Goal: Task Accomplishment & Management: Use online tool/utility

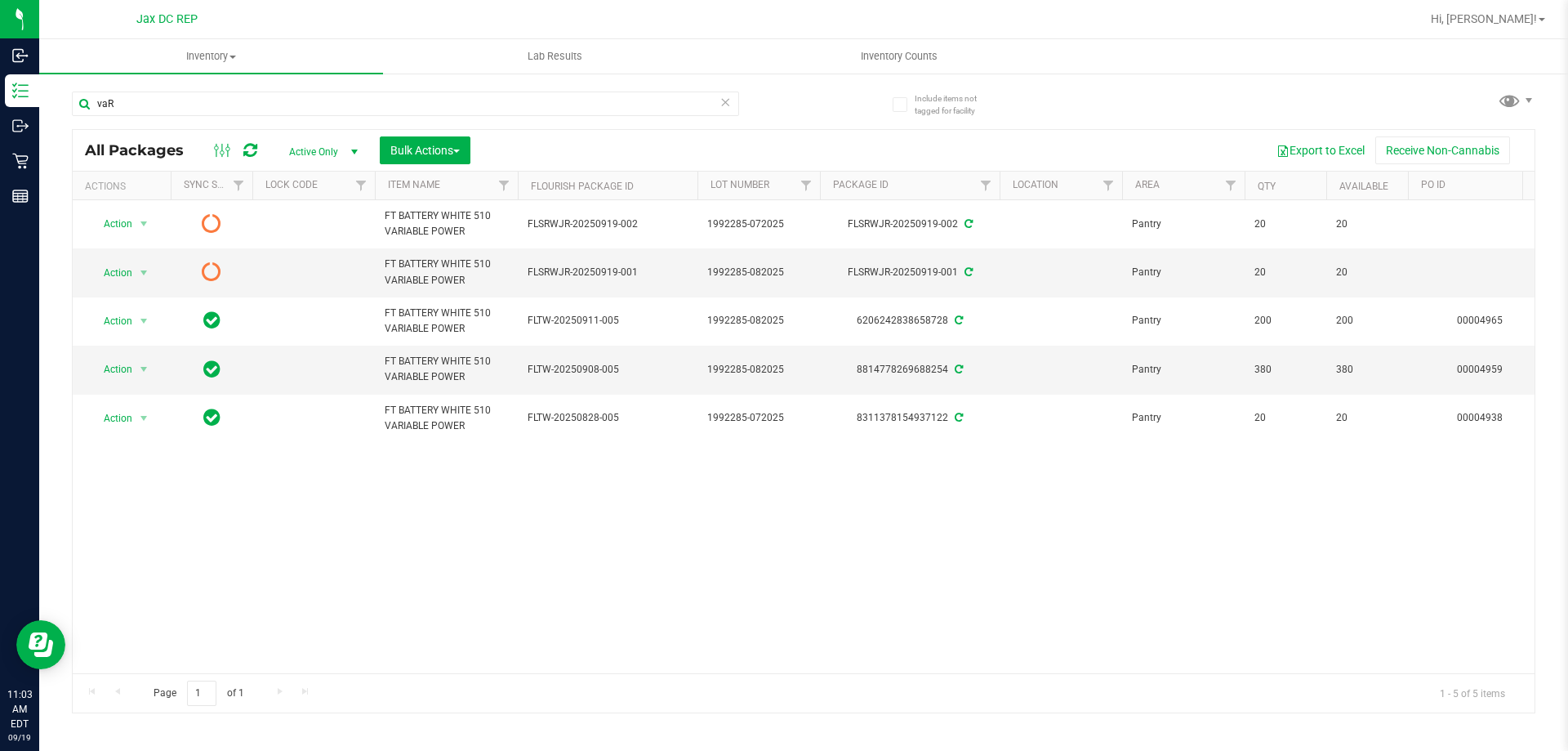
drag, startPoint x: 1471, startPoint y: 284, endPoint x: 1553, endPoint y: 360, distance: 111.8
click at [1475, 288] on td at bounding box center [1479, 272] width 143 height 48
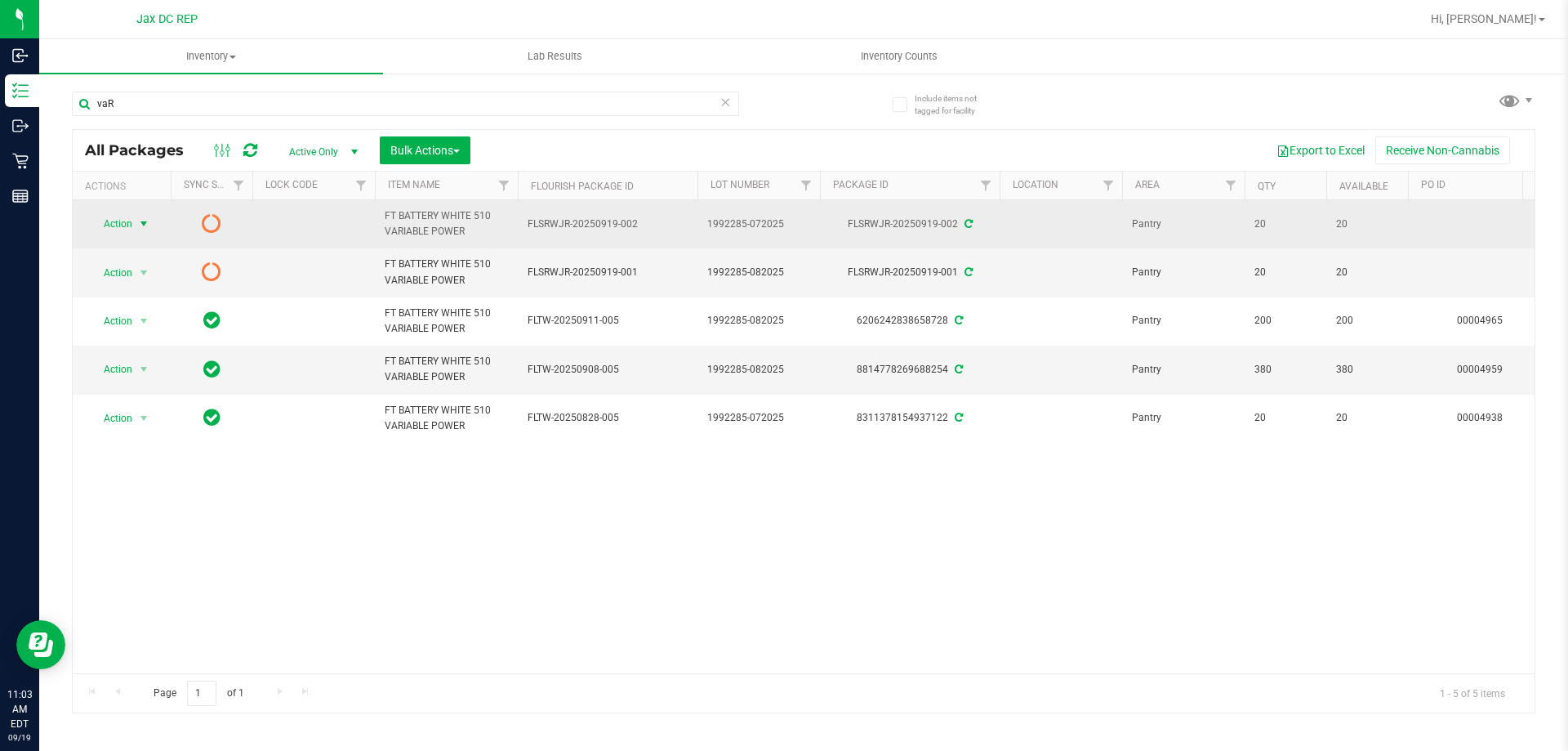
click at [143, 230] on span "select" at bounding box center [143, 224] width 13 height 13
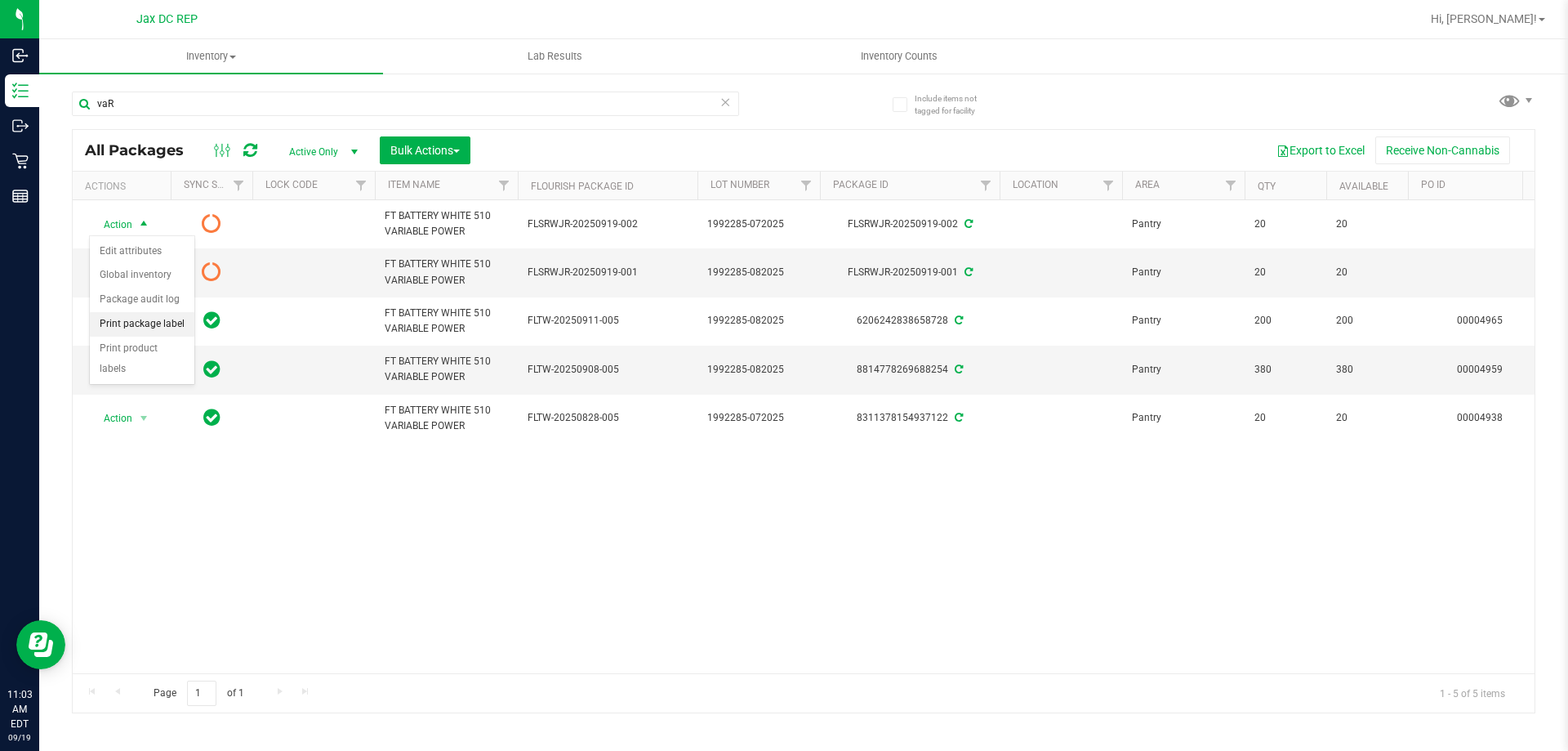
click at [182, 320] on li "Print package label" at bounding box center [143, 324] width 105 height 24
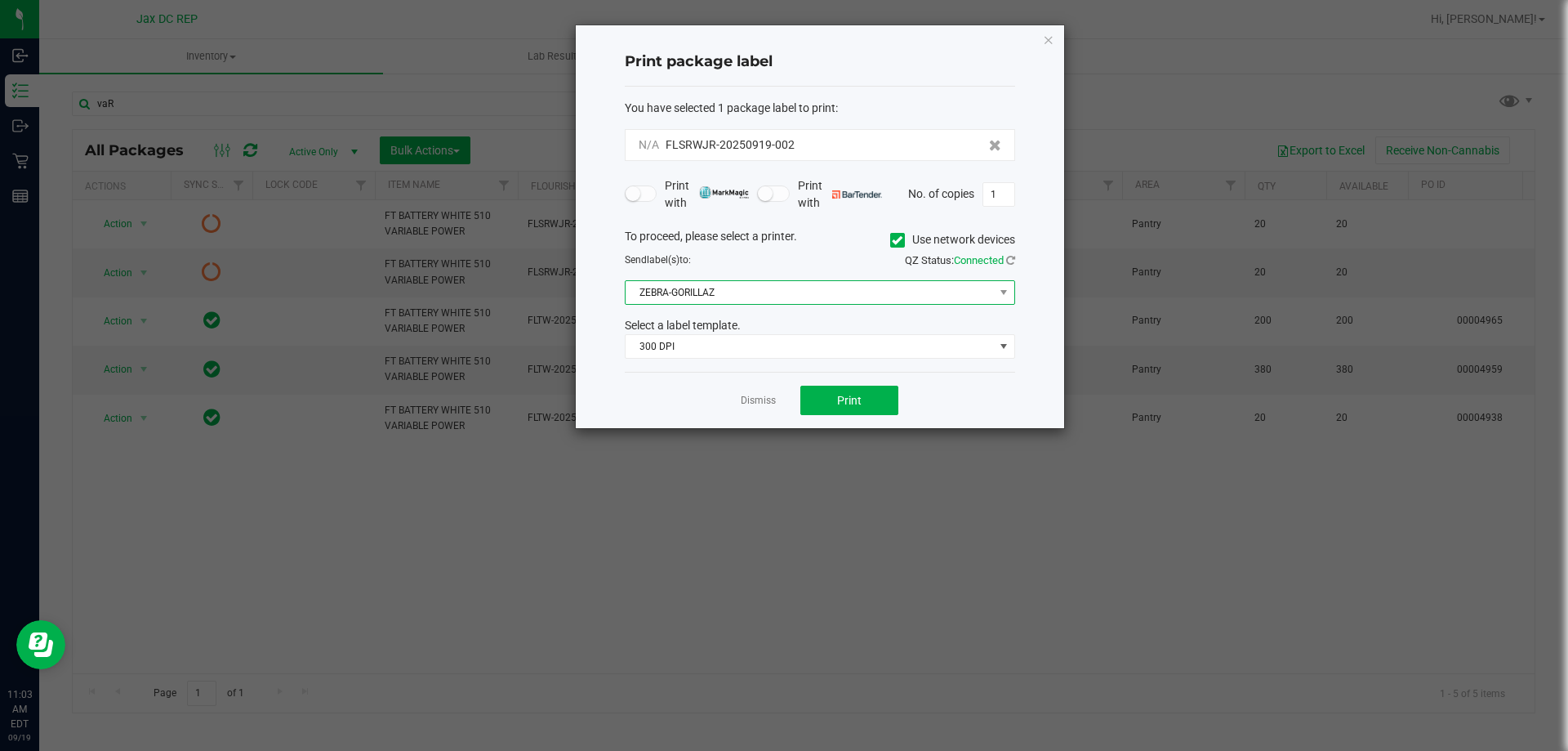
drag, startPoint x: 889, startPoint y: 304, endPoint x: 873, endPoint y: 284, distance: 25.6
click at [888, 301] on span "ZEBRA-GORILLAZ" at bounding box center [809, 292] width 368 height 23
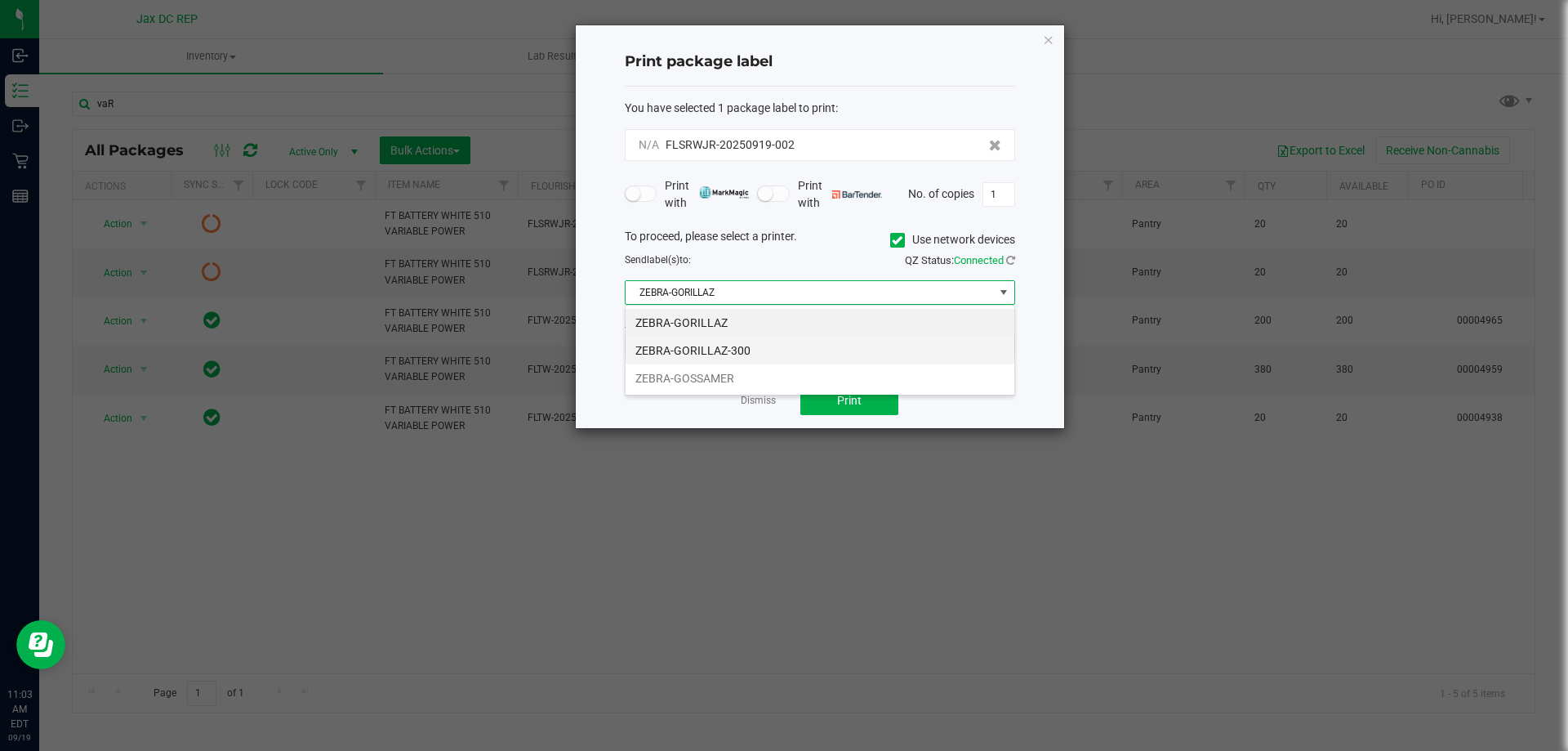
click at [779, 354] on li "ZEBRA-GORILLAZ-300" at bounding box center [819, 350] width 389 height 28
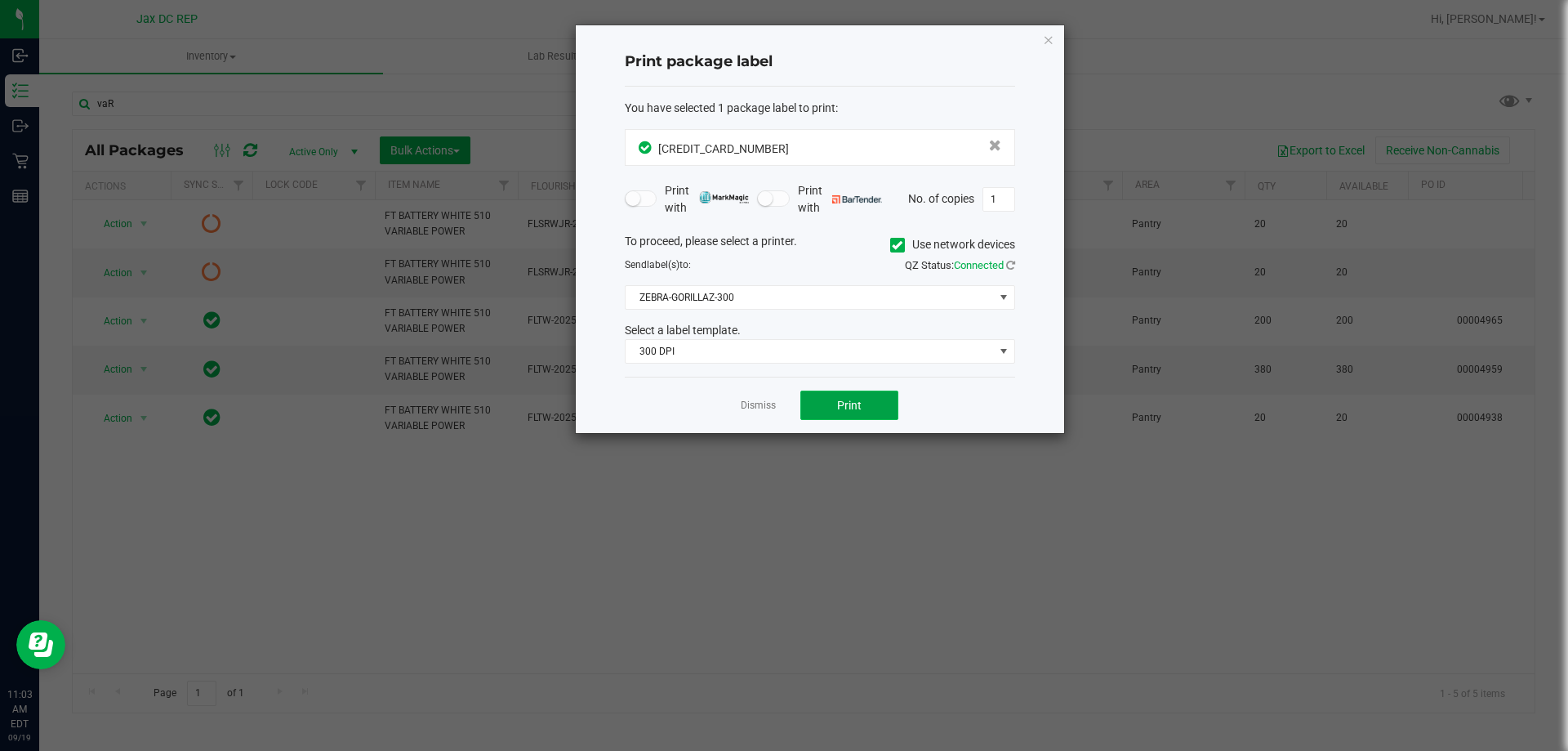
click at [822, 400] on button "Print" at bounding box center [849, 405] width 98 height 30
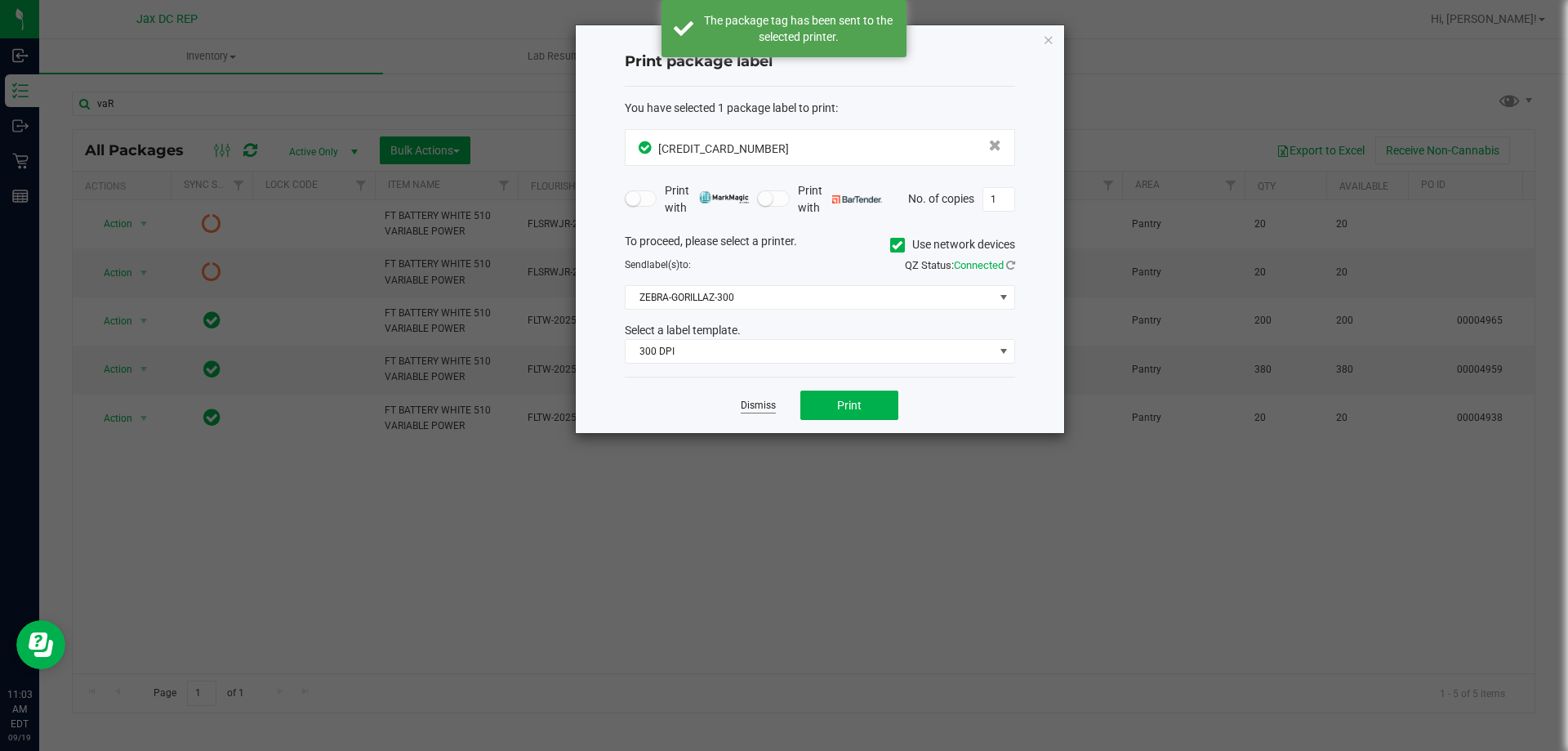
click at [768, 403] on link "Dismiss" at bounding box center [758, 405] width 35 height 14
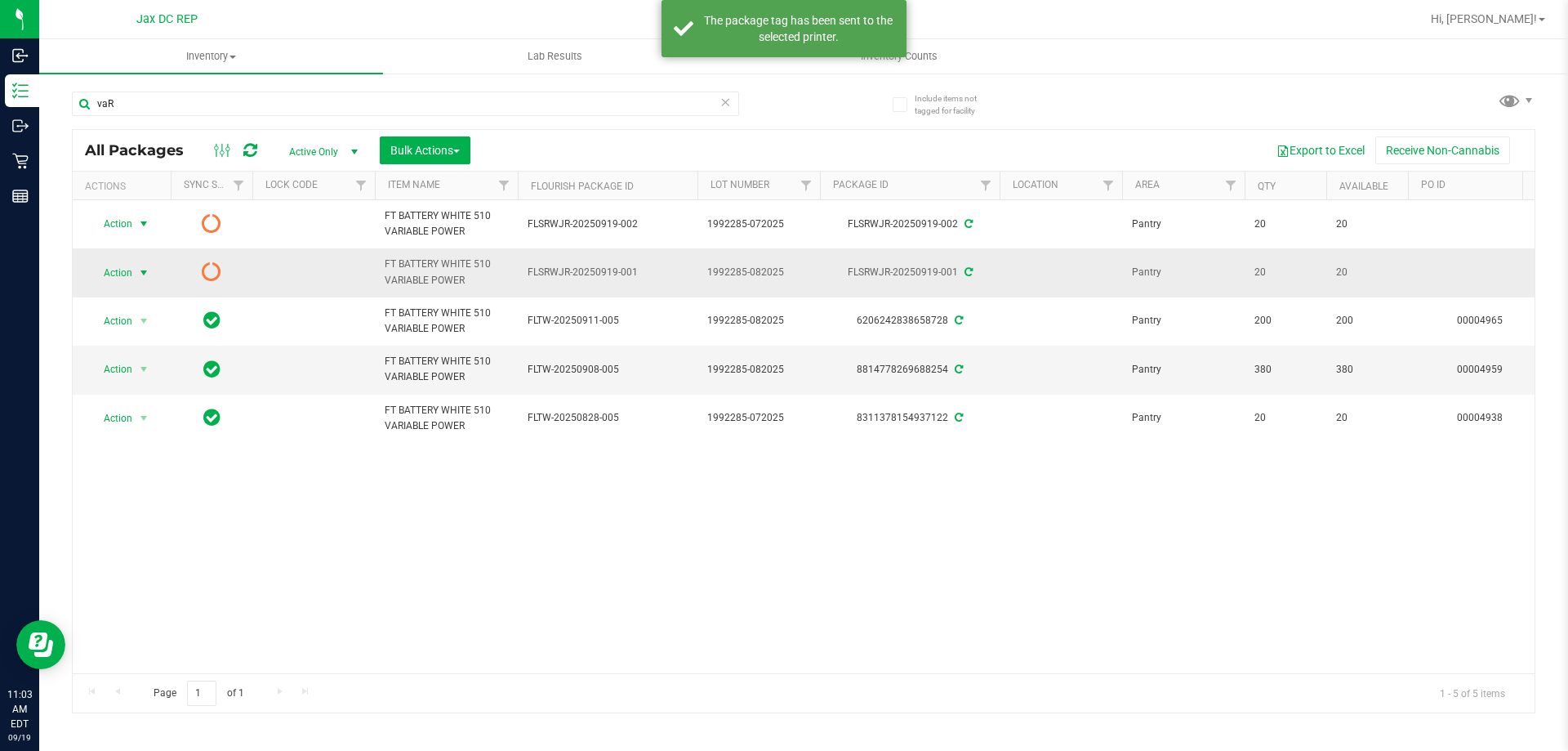
click at [145, 279] on span "select" at bounding box center [143, 273] width 13 height 13
click at [183, 363] on li "Print package label" at bounding box center [143, 372] width 105 height 24
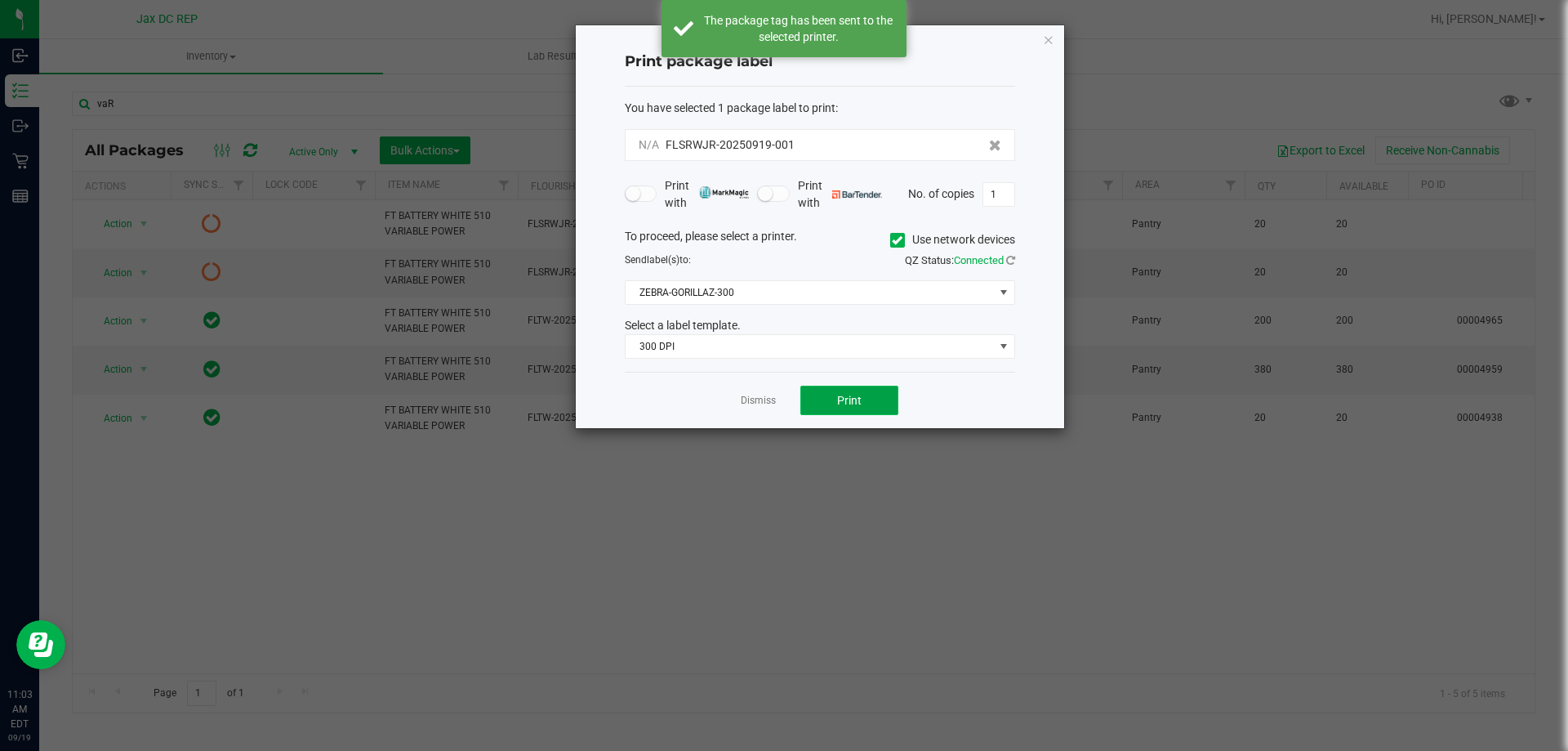
click at [837, 389] on button "Print" at bounding box center [849, 400] width 98 height 30
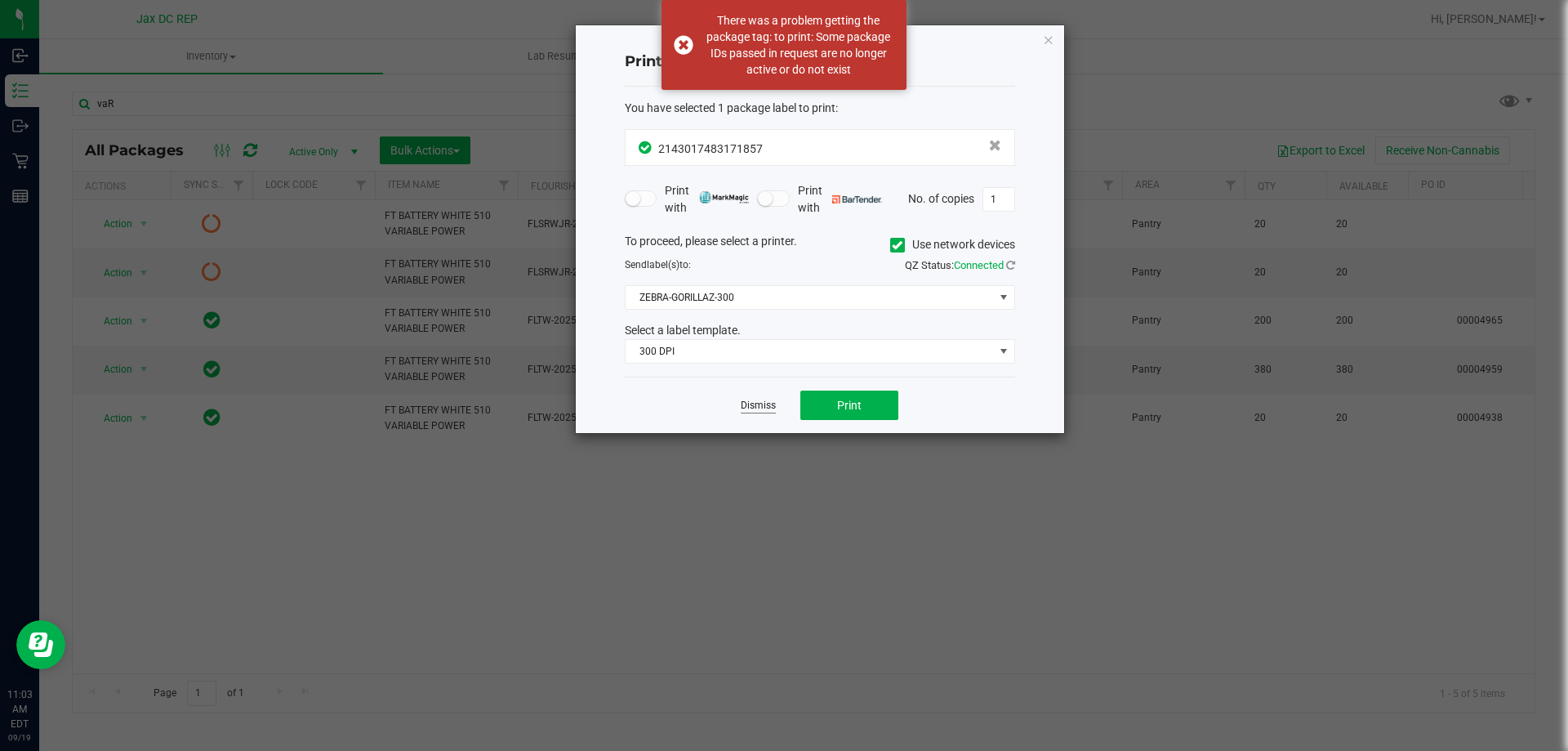
click at [767, 402] on link "Dismiss" at bounding box center [758, 405] width 35 height 14
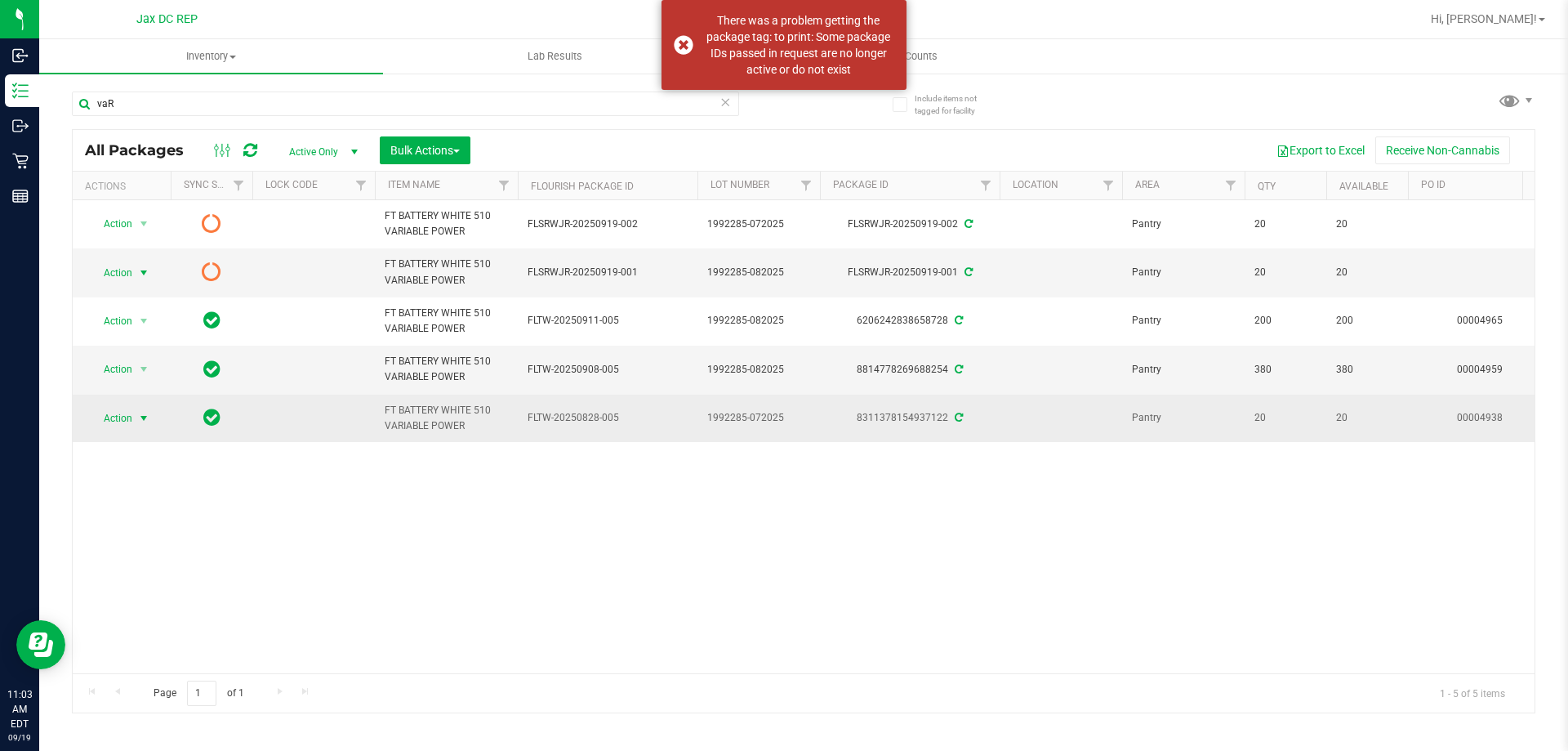
click at [129, 415] on span "Action" at bounding box center [111, 418] width 44 height 23
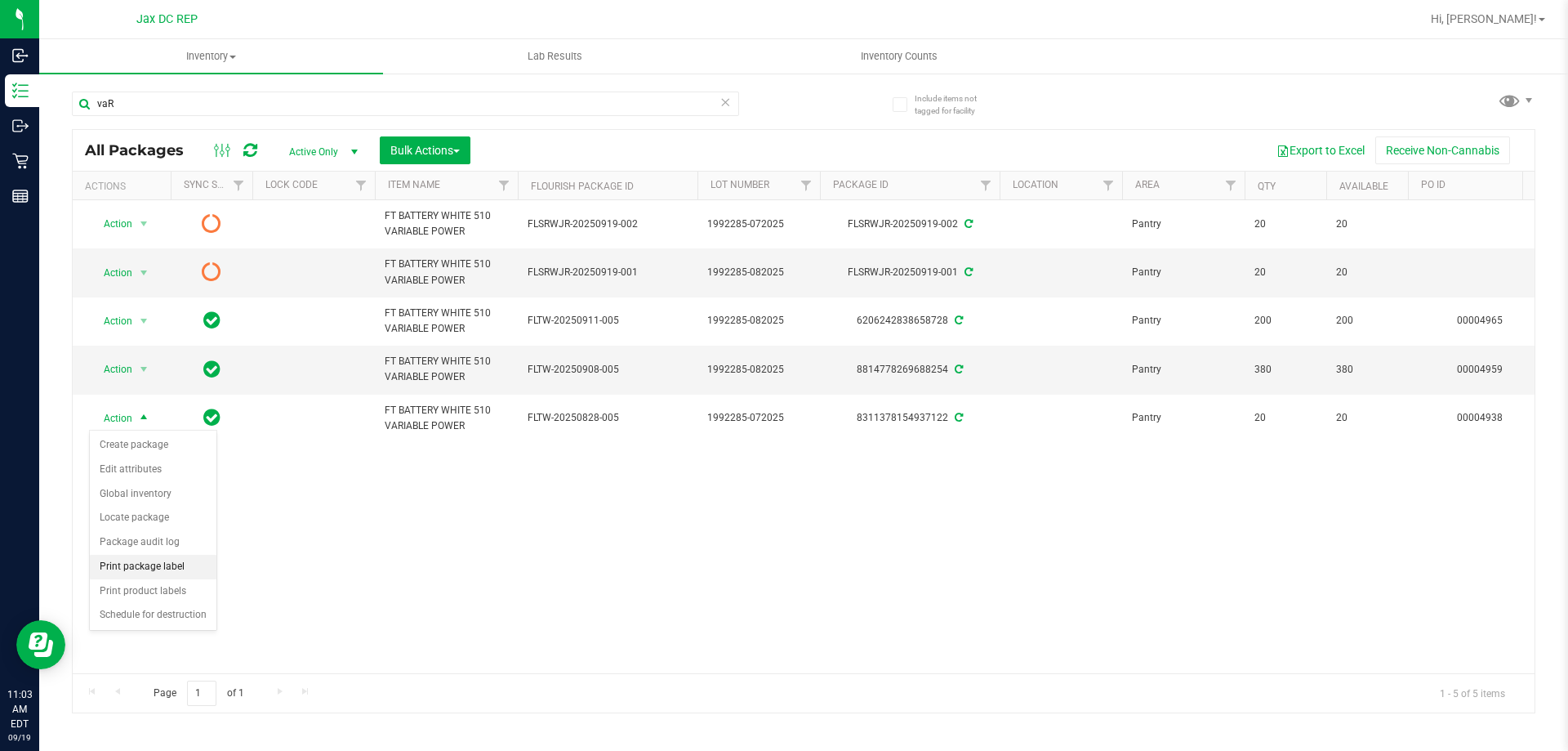
click at [178, 563] on li "Print package label" at bounding box center [153, 567] width 126 height 24
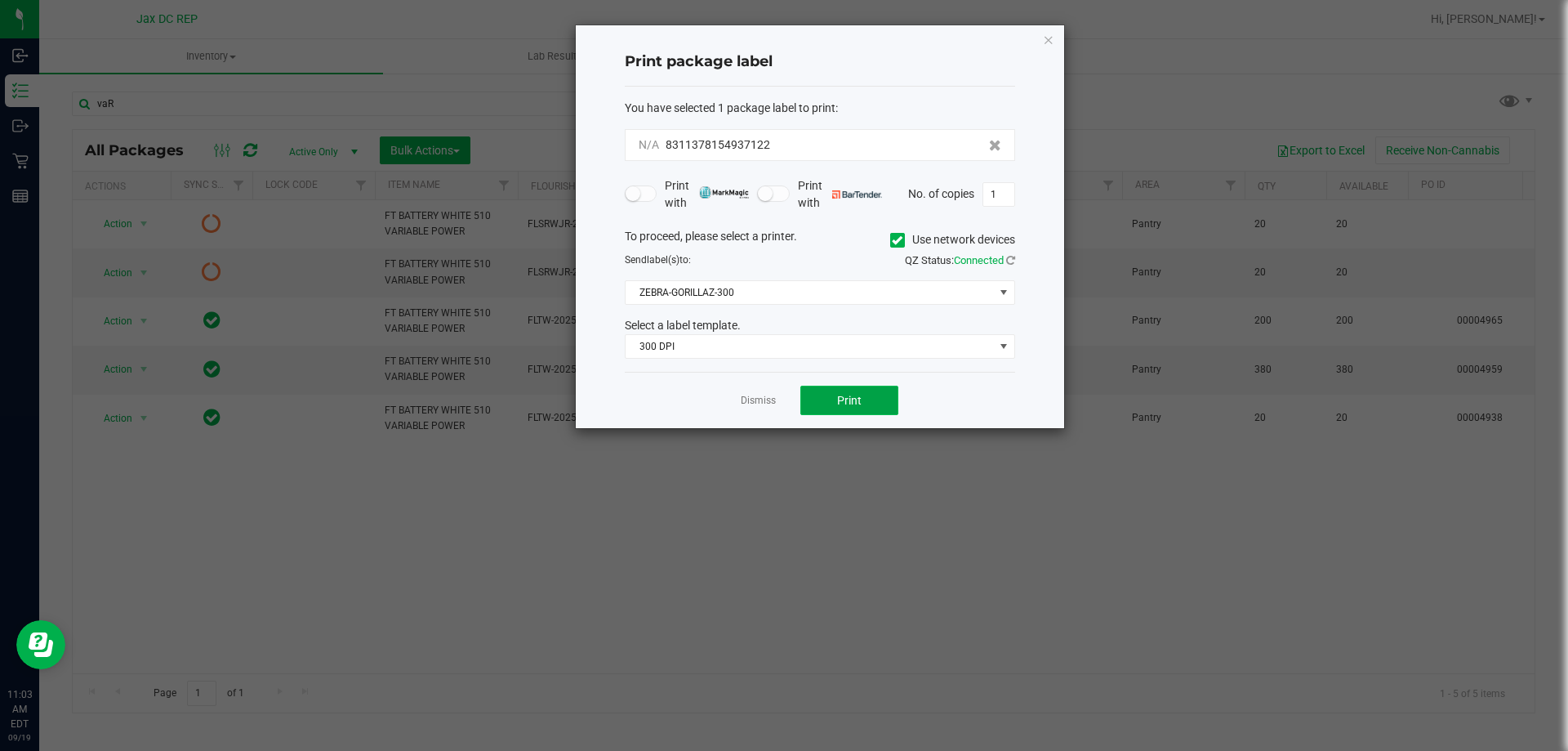
click at [846, 392] on button "Print" at bounding box center [849, 400] width 98 height 30
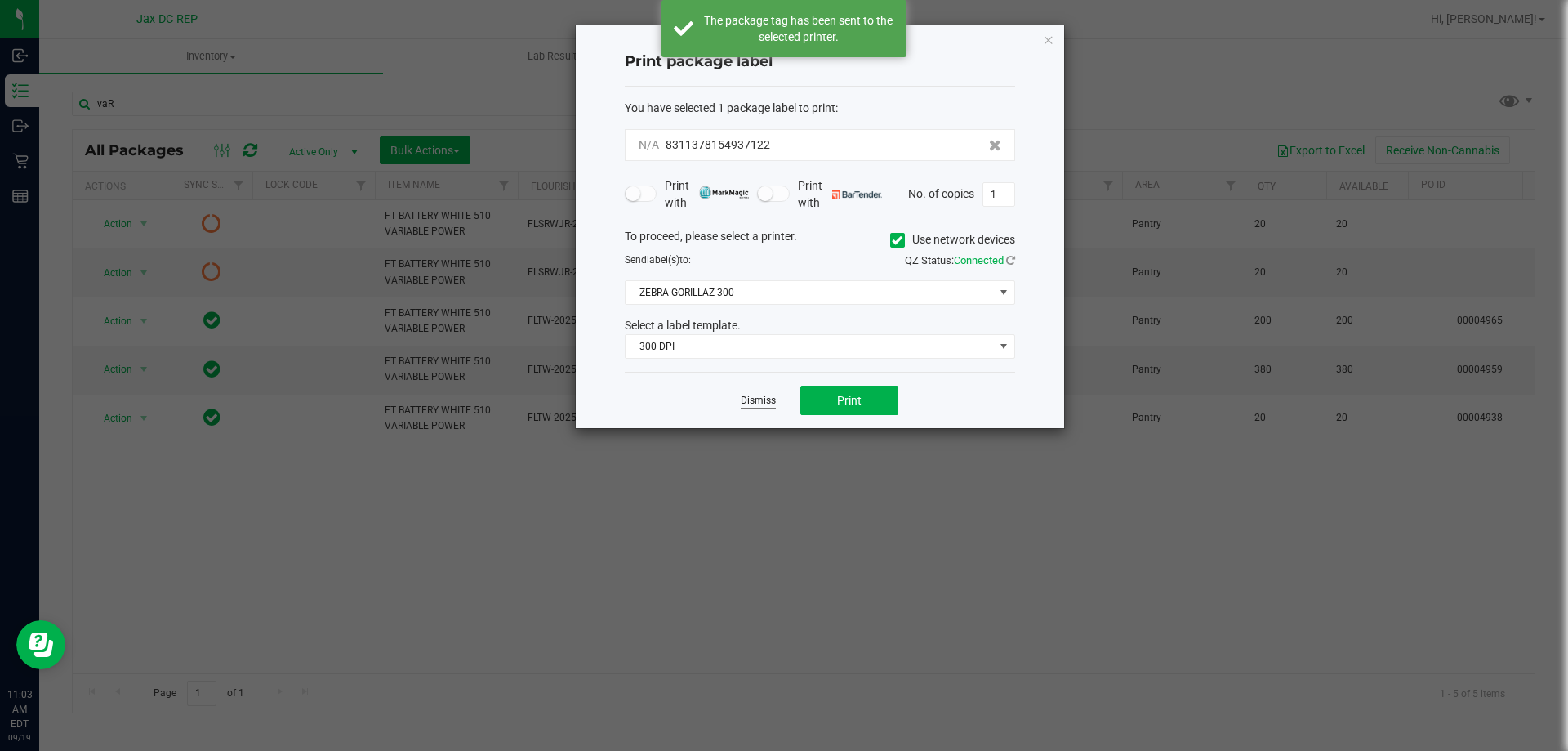
click at [765, 400] on link "Dismiss" at bounding box center [758, 400] width 35 height 14
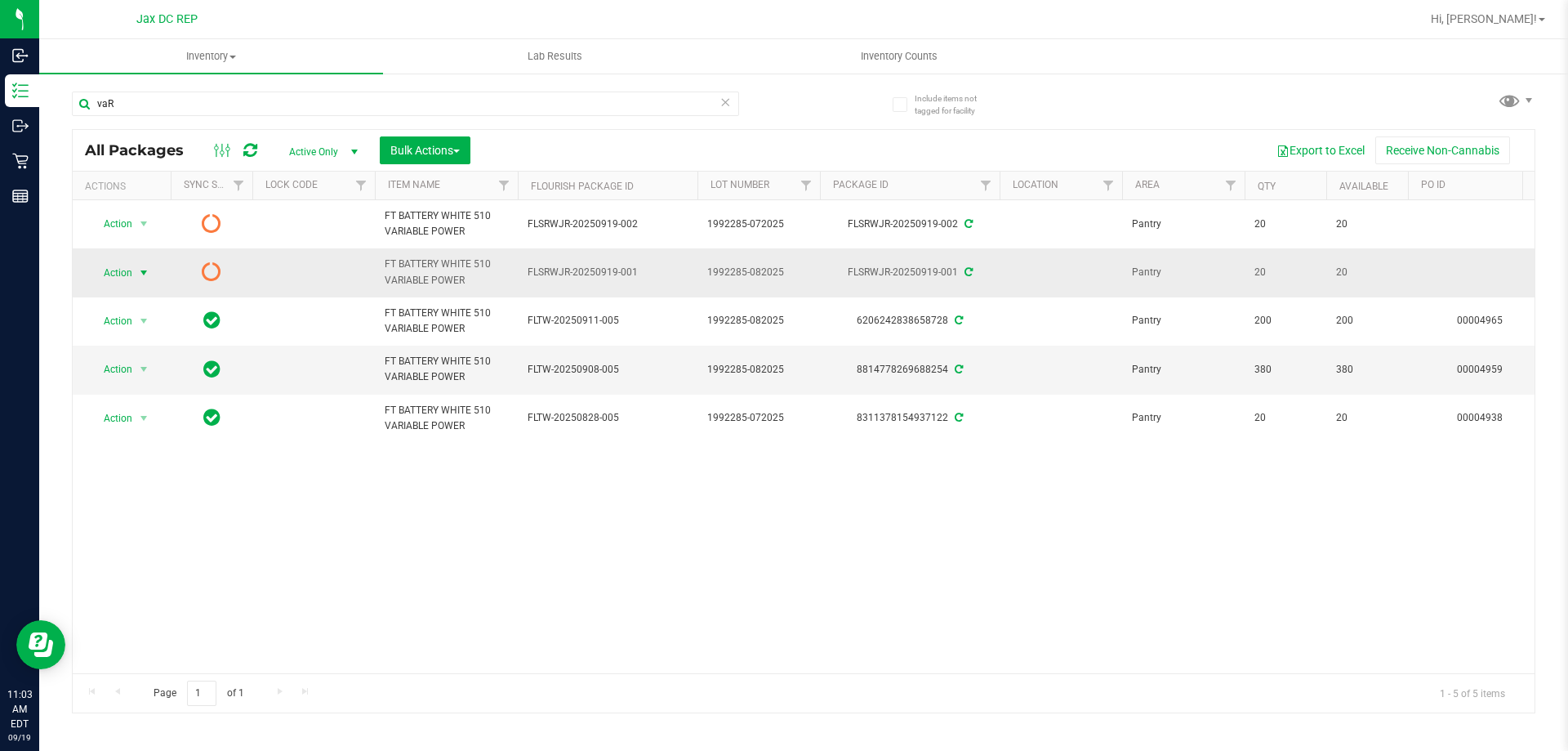
click at [149, 273] on span "select" at bounding box center [143, 273] width 13 height 13
click at [178, 373] on li "Print package label" at bounding box center [143, 372] width 105 height 24
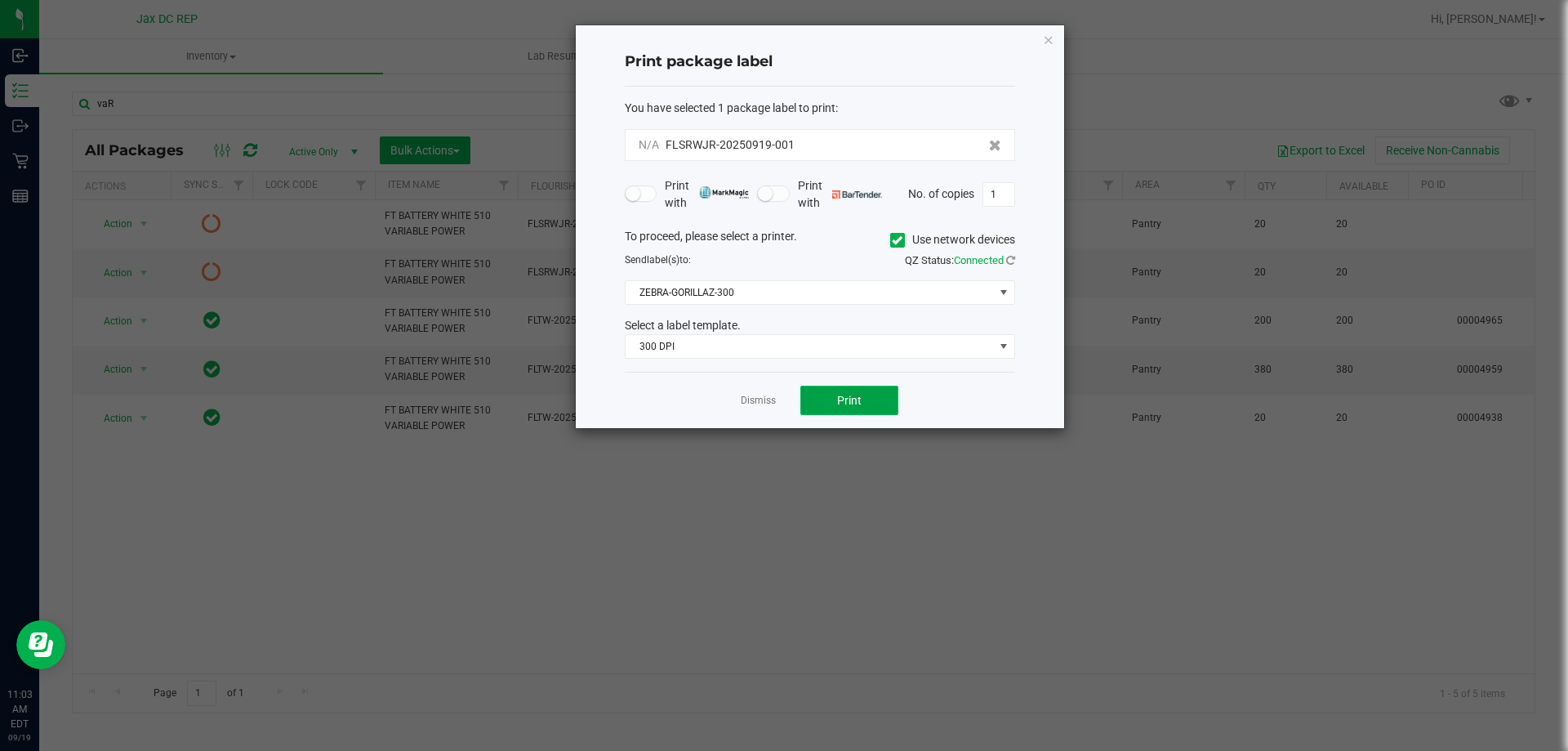
click at [823, 404] on button "Print" at bounding box center [849, 400] width 98 height 30
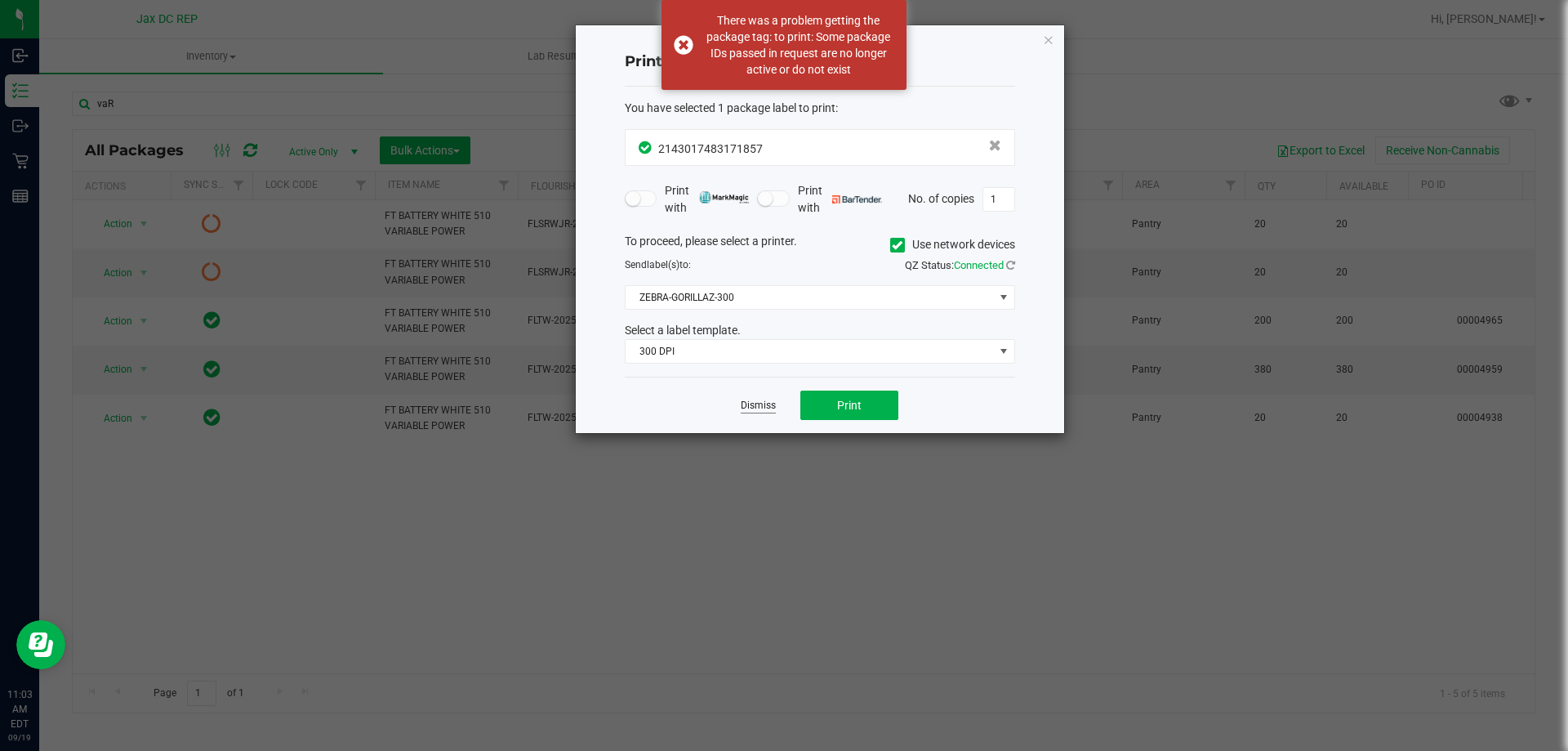
click at [761, 401] on link "Dismiss" at bounding box center [758, 405] width 35 height 14
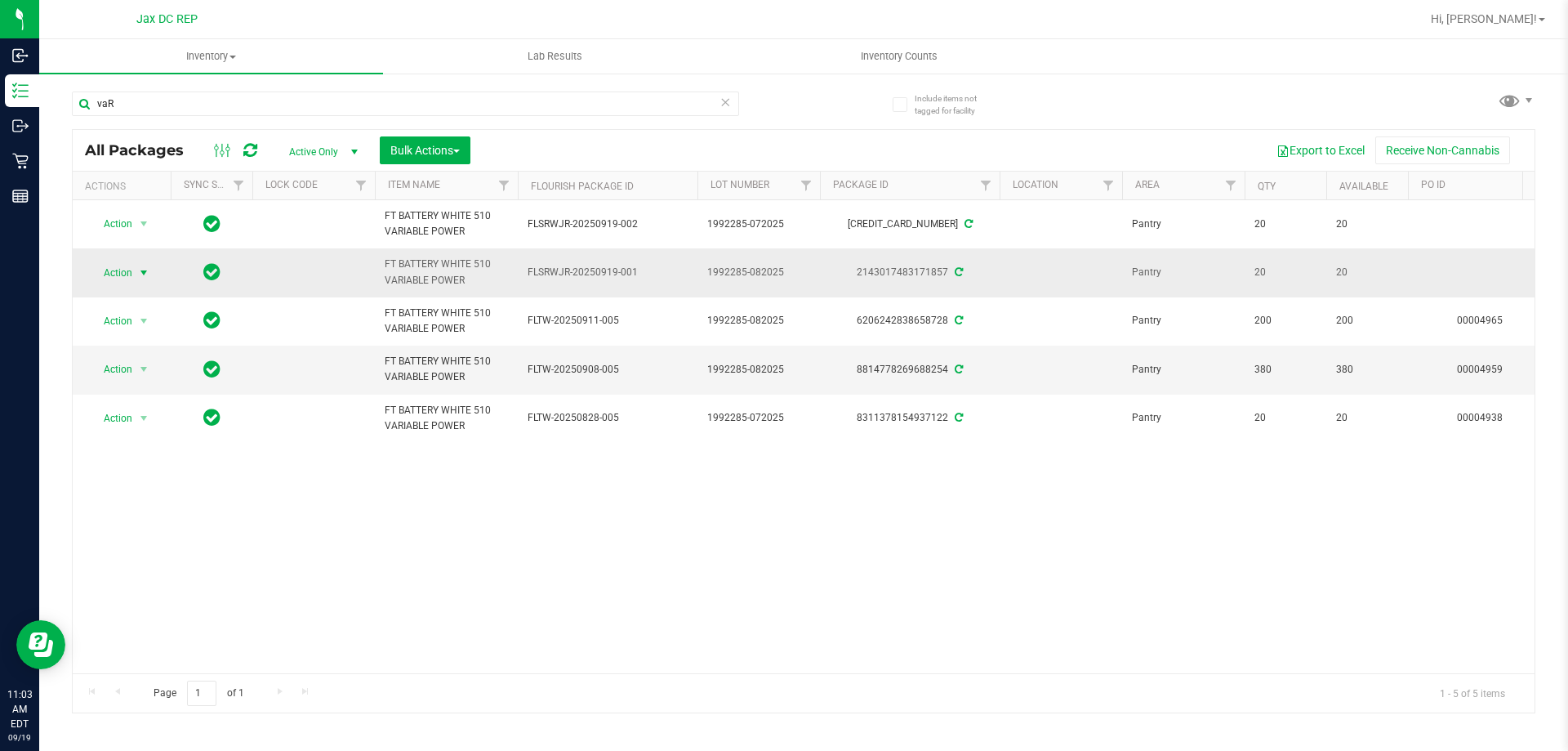
click at [141, 270] on span "select" at bounding box center [143, 273] width 13 height 13
click at [159, 426] on li "Print package label" at bounding box center [153, 421] width 126 height 24
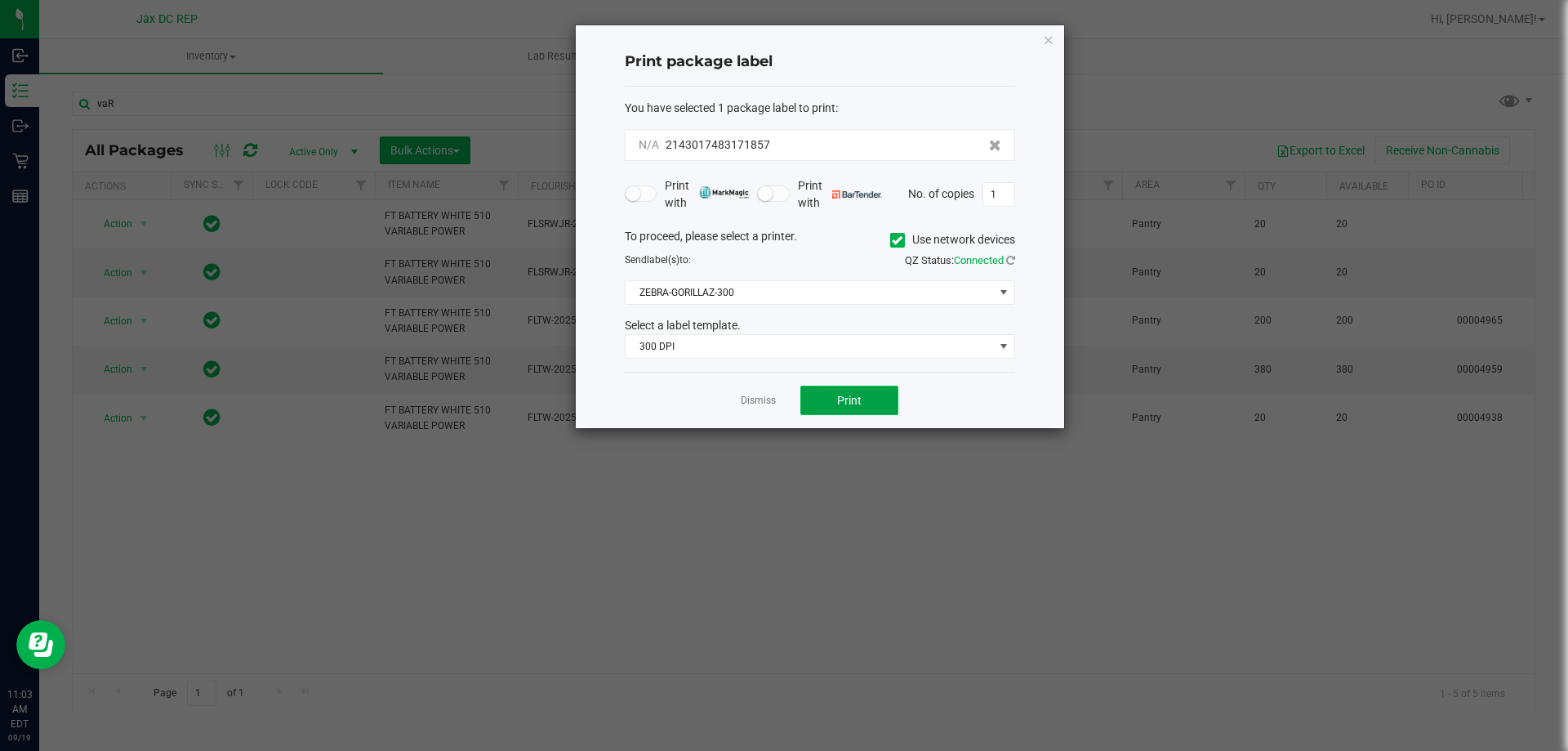
click at [835, 400] on button "Print" at bounding box center [849, 400] width 98 height 30
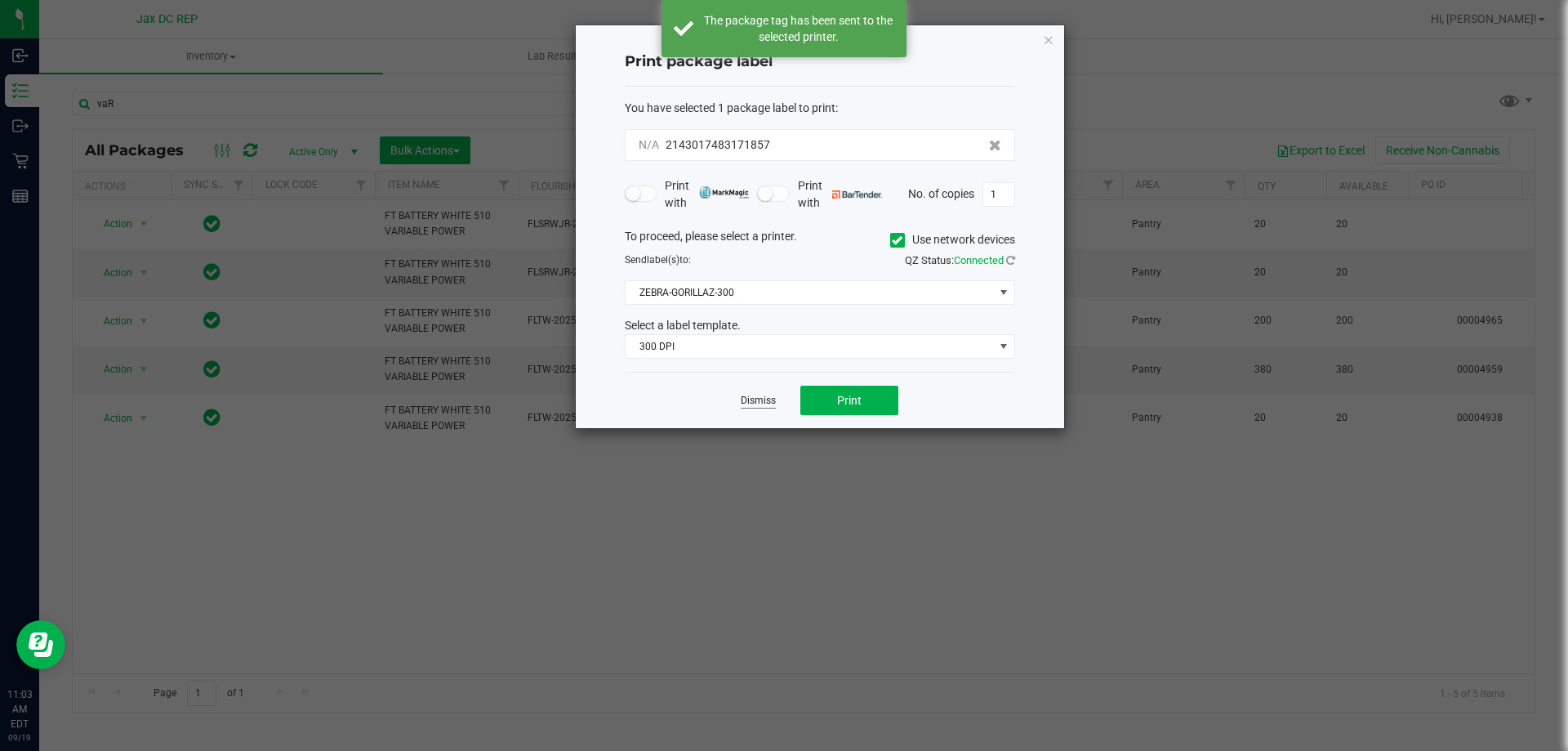
click at [746, 403] on link "Dismiss" at bounding box center [758, 400] width 35 height 14
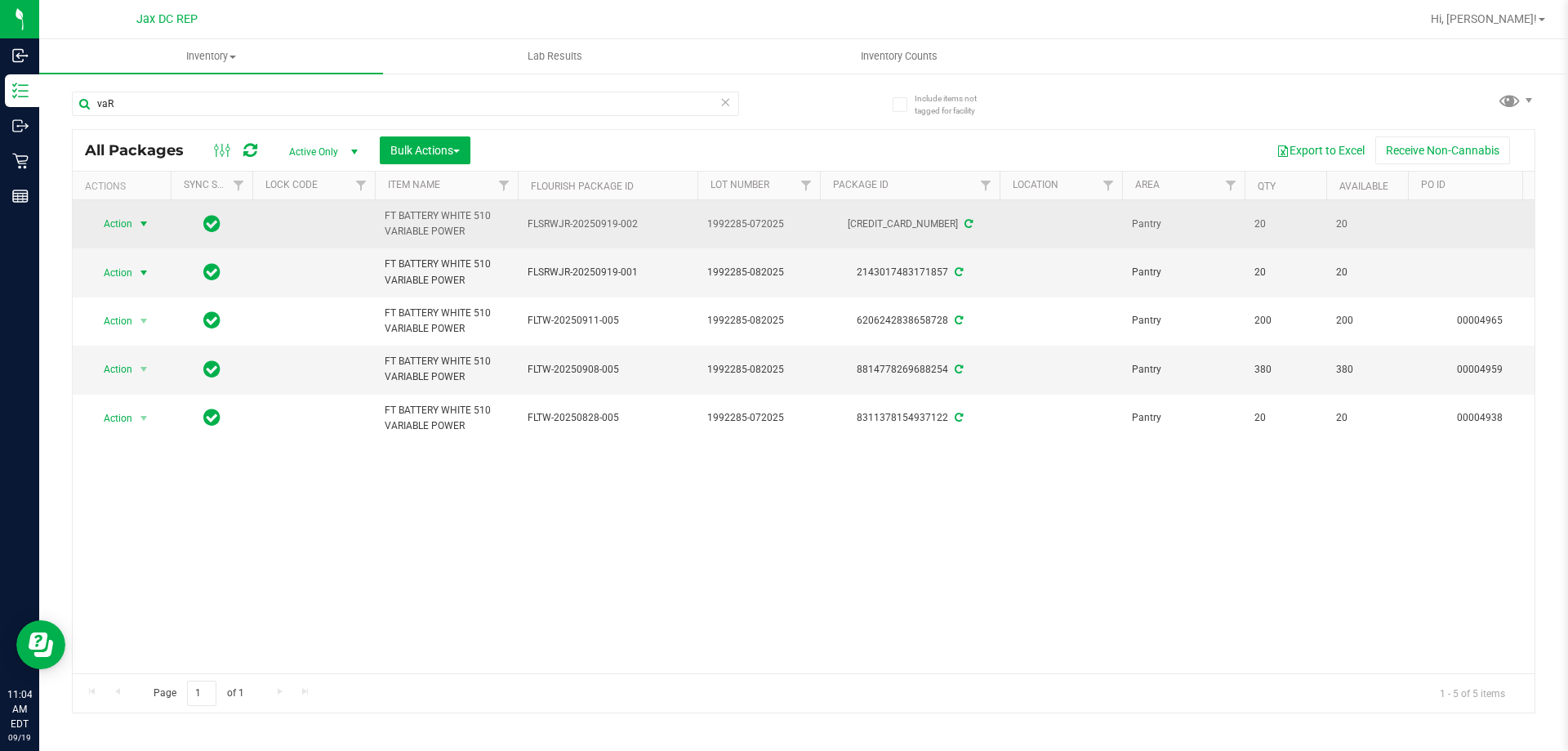
click at [131, 220] on span "Action" at bounding box center [111, 223] width 44 height 23
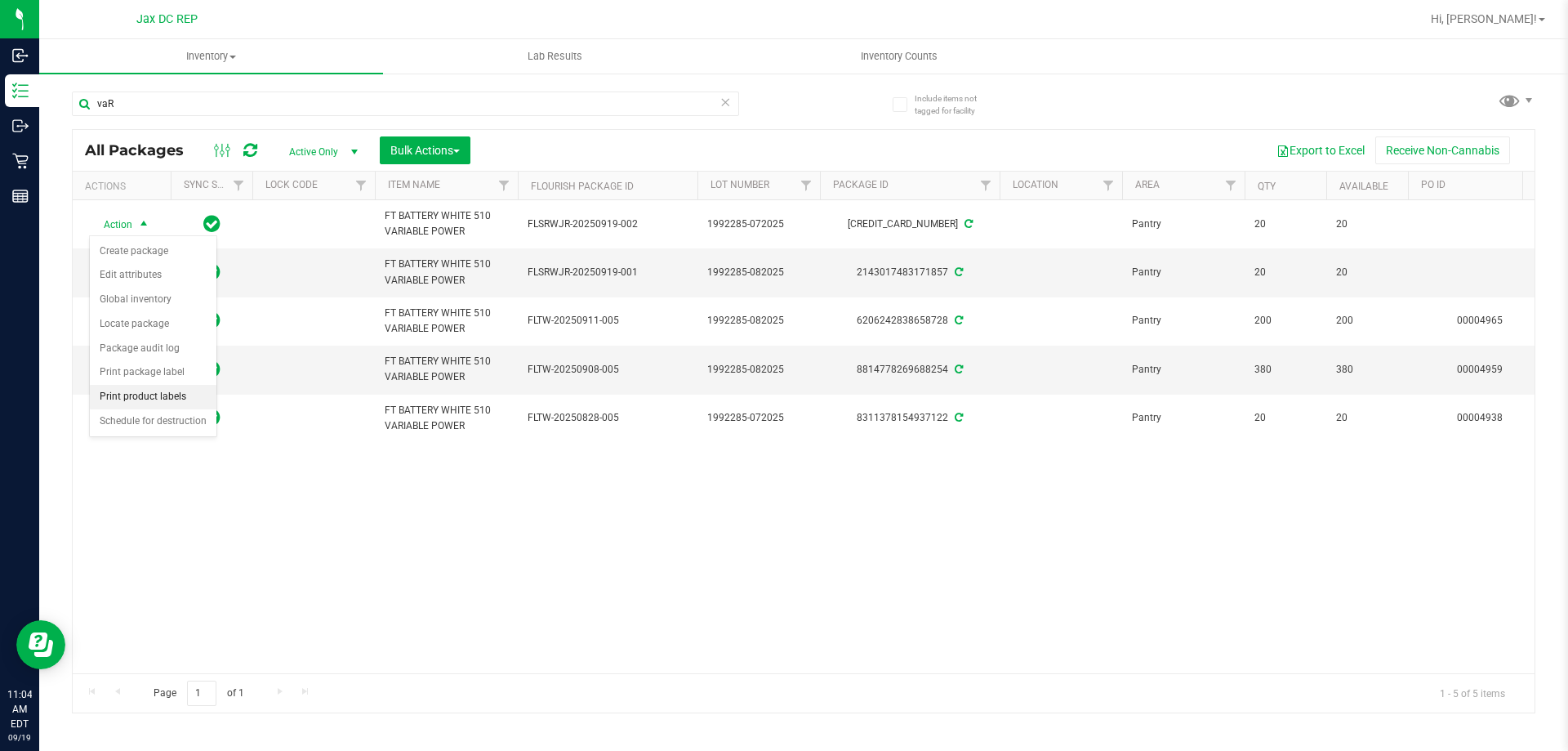
click at [147, 392] on li "Print product labels" at bounding box center [153, 396] width 126 height 24
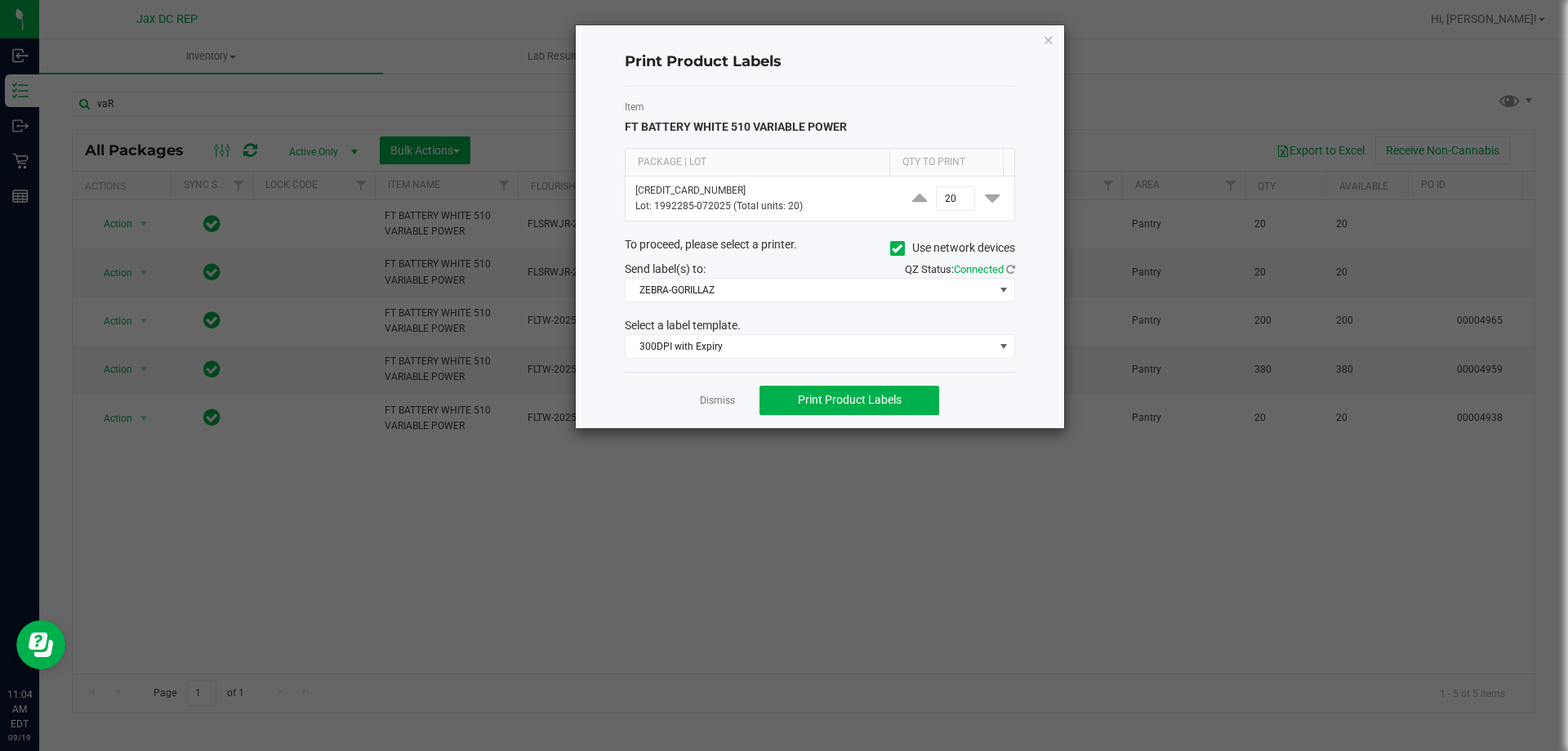
click at [794, 308] on div "Item FT BATTERY WHITE 510 VARIABLE POWER Package | Lot Qty to Print 24733364015…" at bounding box center [819, 229] width 391 height 285
click at [780, 301] on span "ZEBRA-GORILLAZ" at bounding box center [819, 290] width 391 height 24
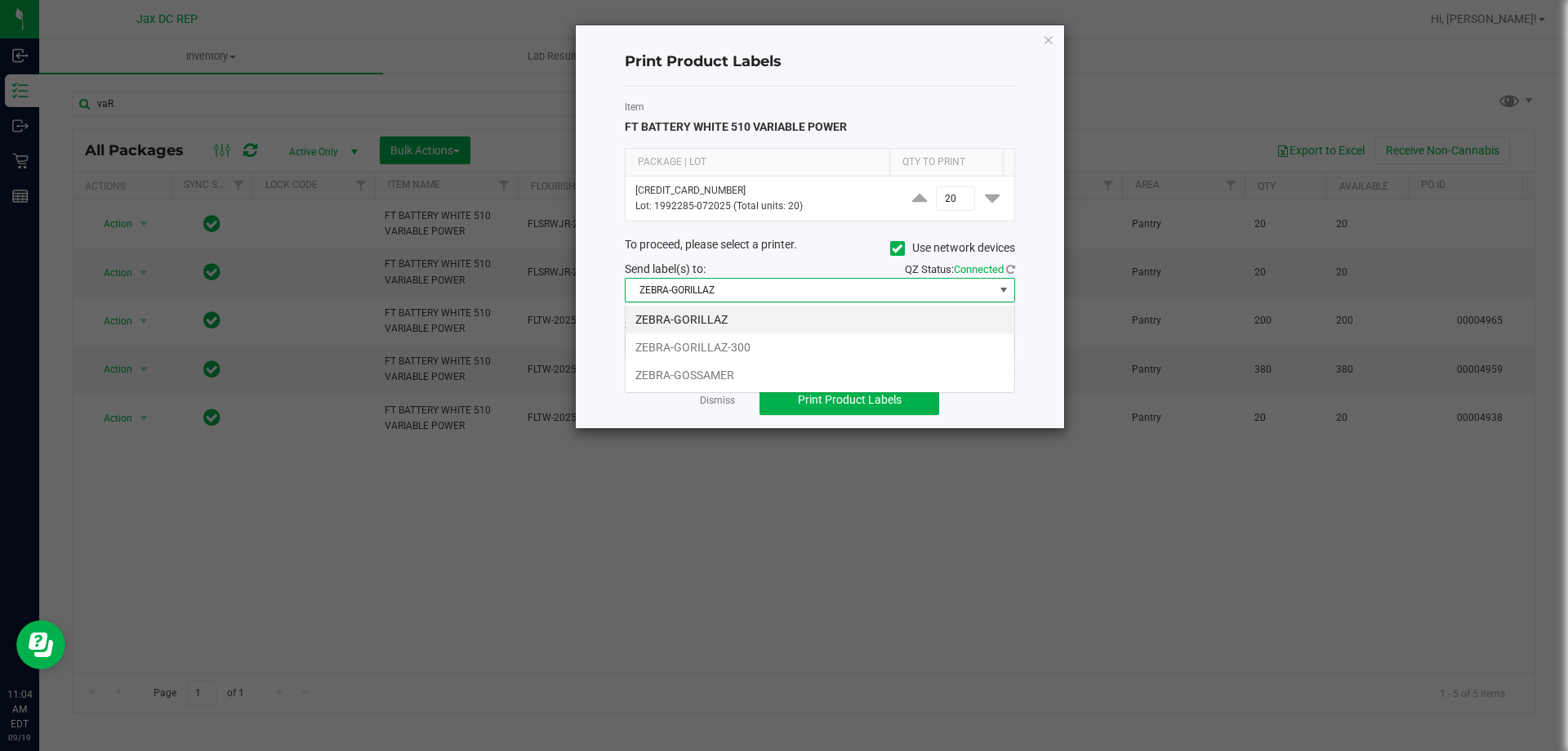
scroll to position [24, 391]
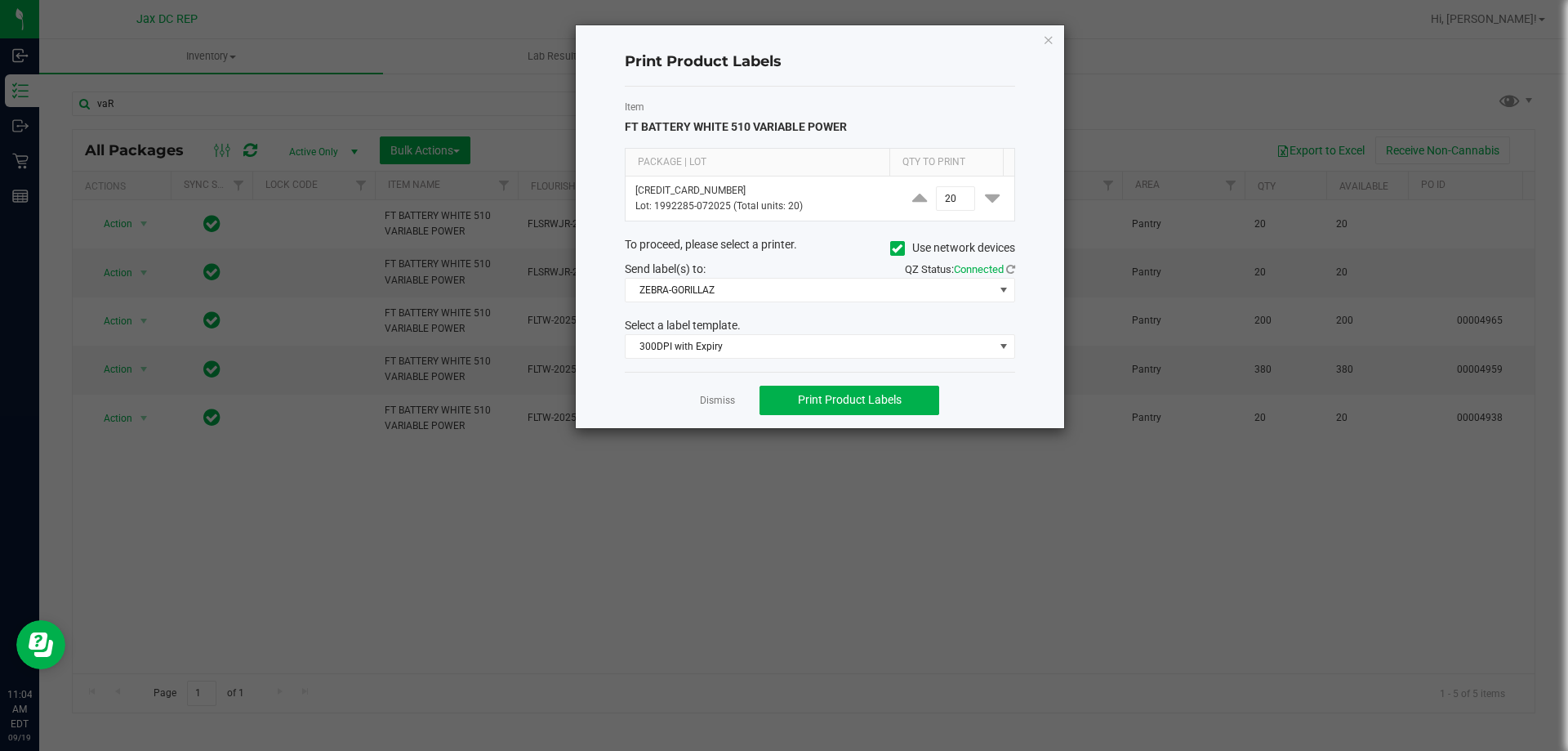
click at [898, 254] on span at bounding box center [898, 248] width 14 height 14
click at [0, 0] on input "Use network devices" at bounding box center [0, 0] width 0 height 0
click at [856, 292] on span at bounding box center [809, 290] width 368 height 23
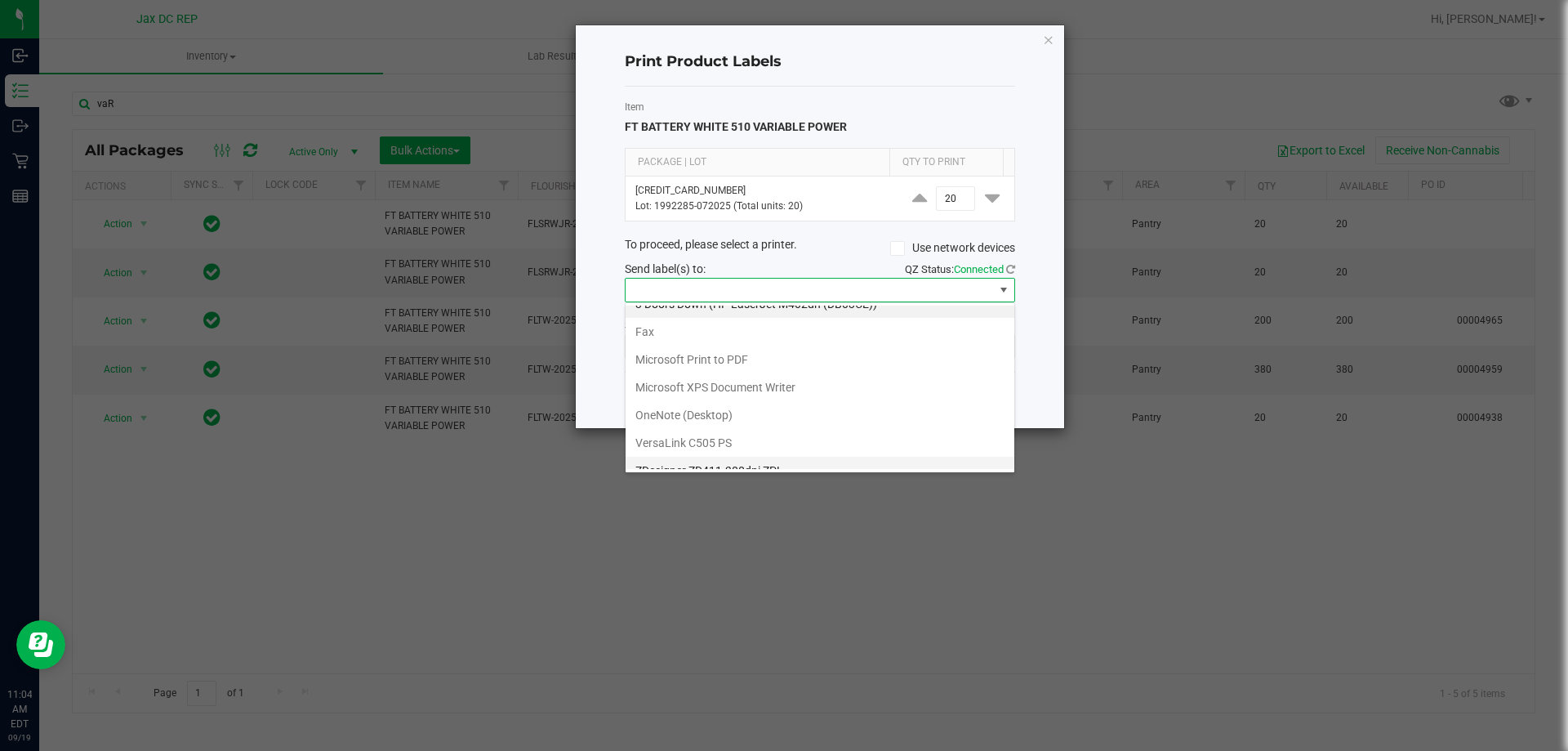
scroll to position [31, 0]
click at [730, 455] on ZPL "ZDesigner ZD411-300dpi ZPL" at bounding box center [819, 455] width 389 height 28
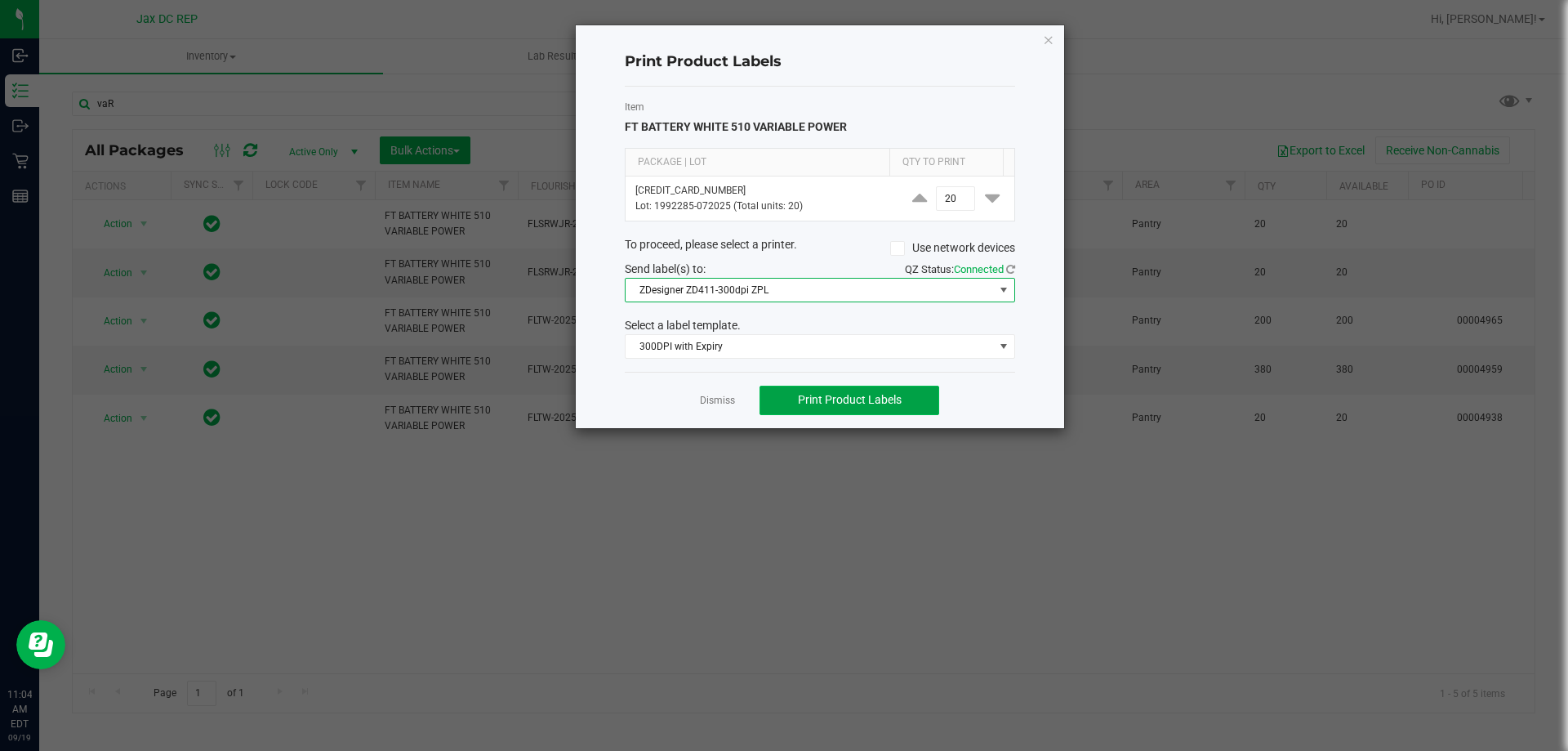
click at [812, 397] on span "Print Product Labels" at bounding box center [849, 399] width 104 height 13
click at [713, 406] on link "Dismiss" at bounding box center [717, 400] width 35 height 14
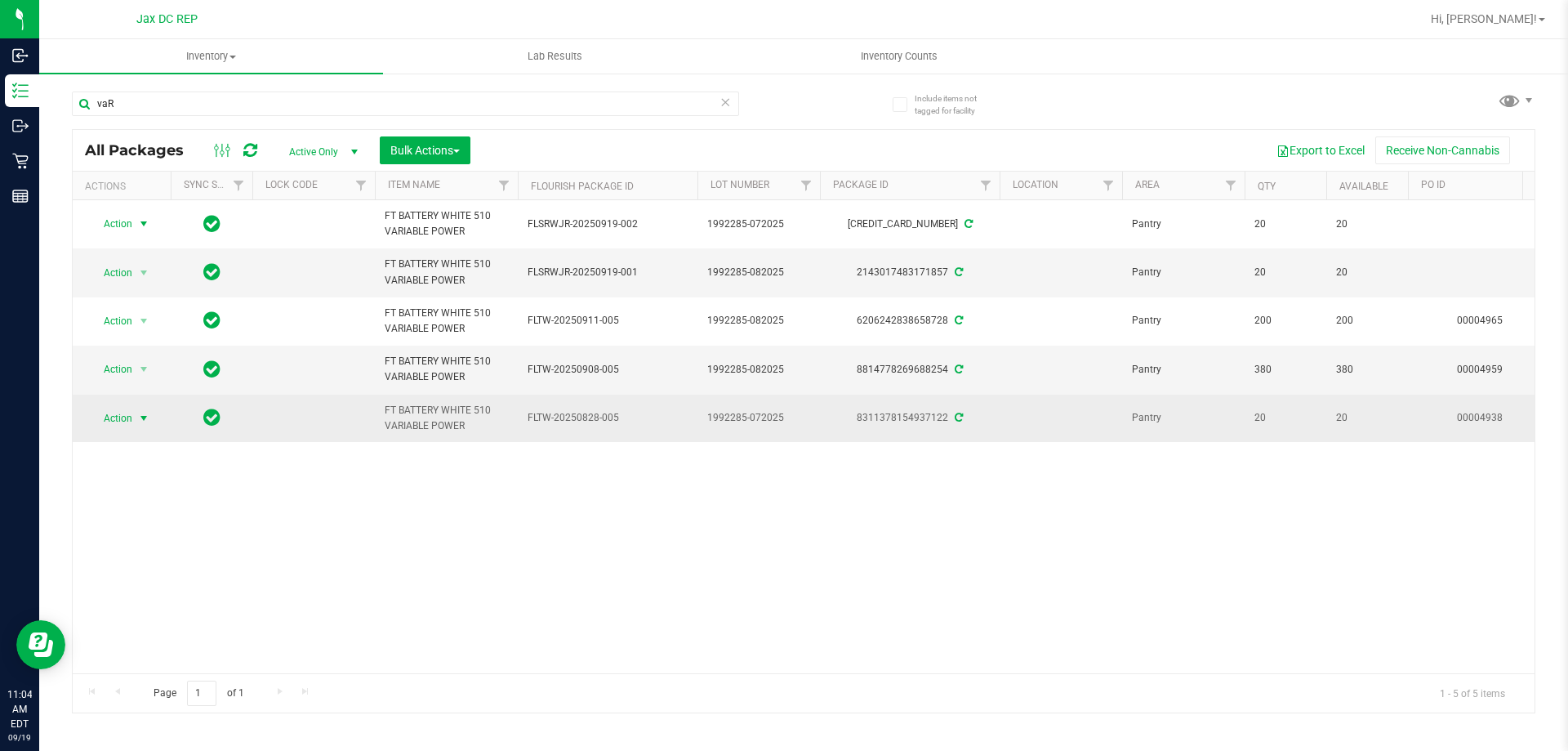
click at [136, 423] on span "select" at bounding box center [143, 418] width 21 height 23
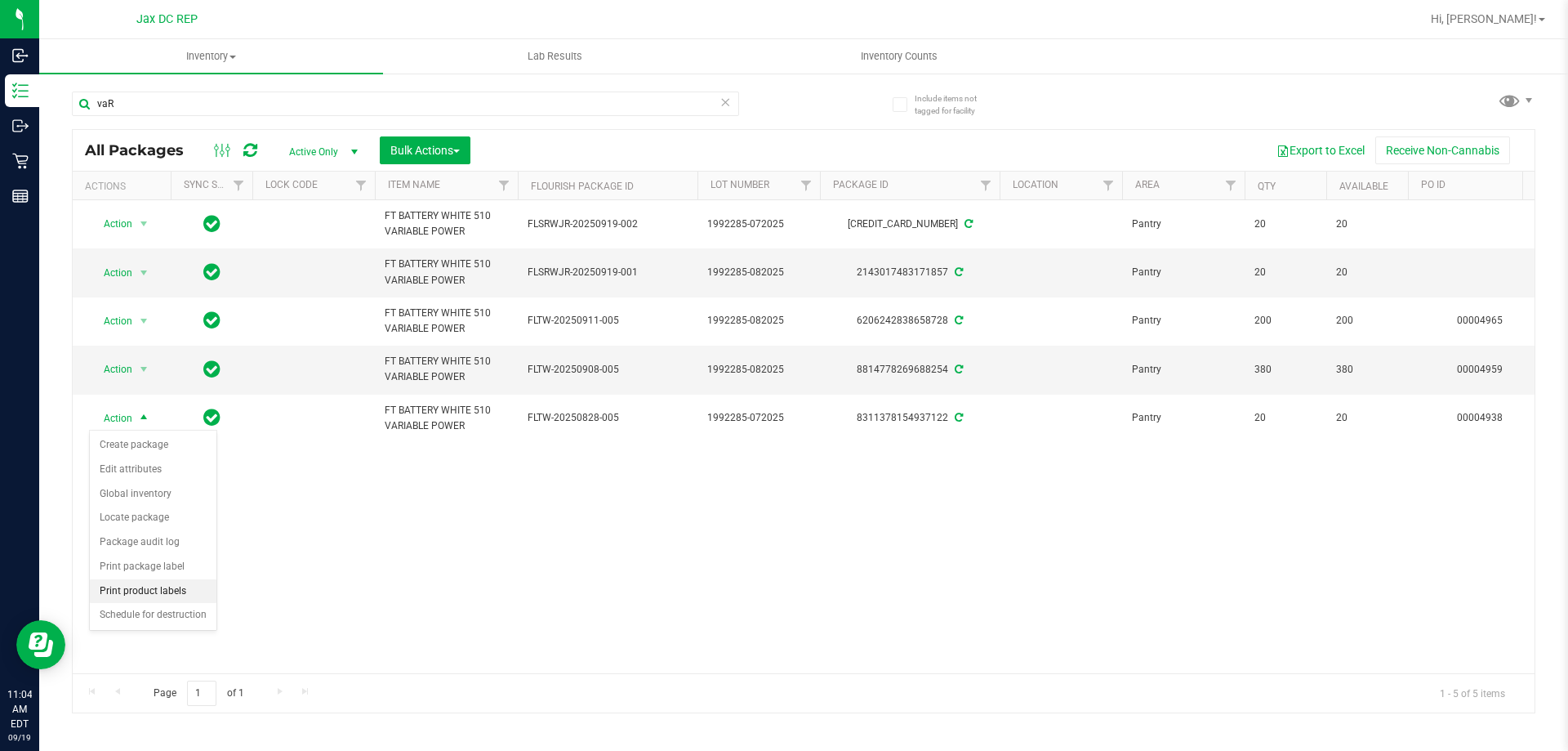
click at [168, 598] on li "Print product labels" at bounding box center [153, 591] width 126 height 24
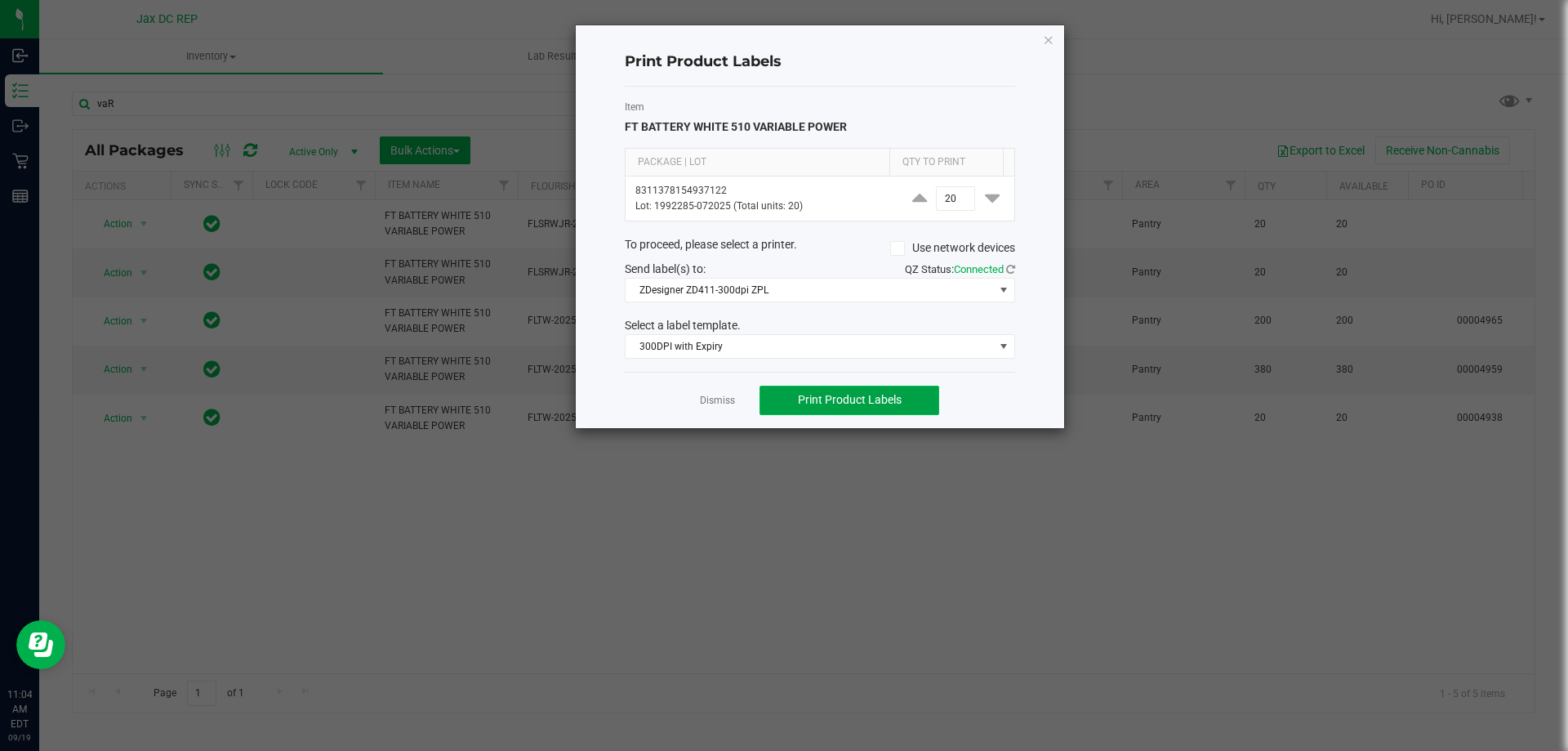
click at [819, 398] on span "Print Product Labels" at bounding box center [849, 399] width 104 height 13
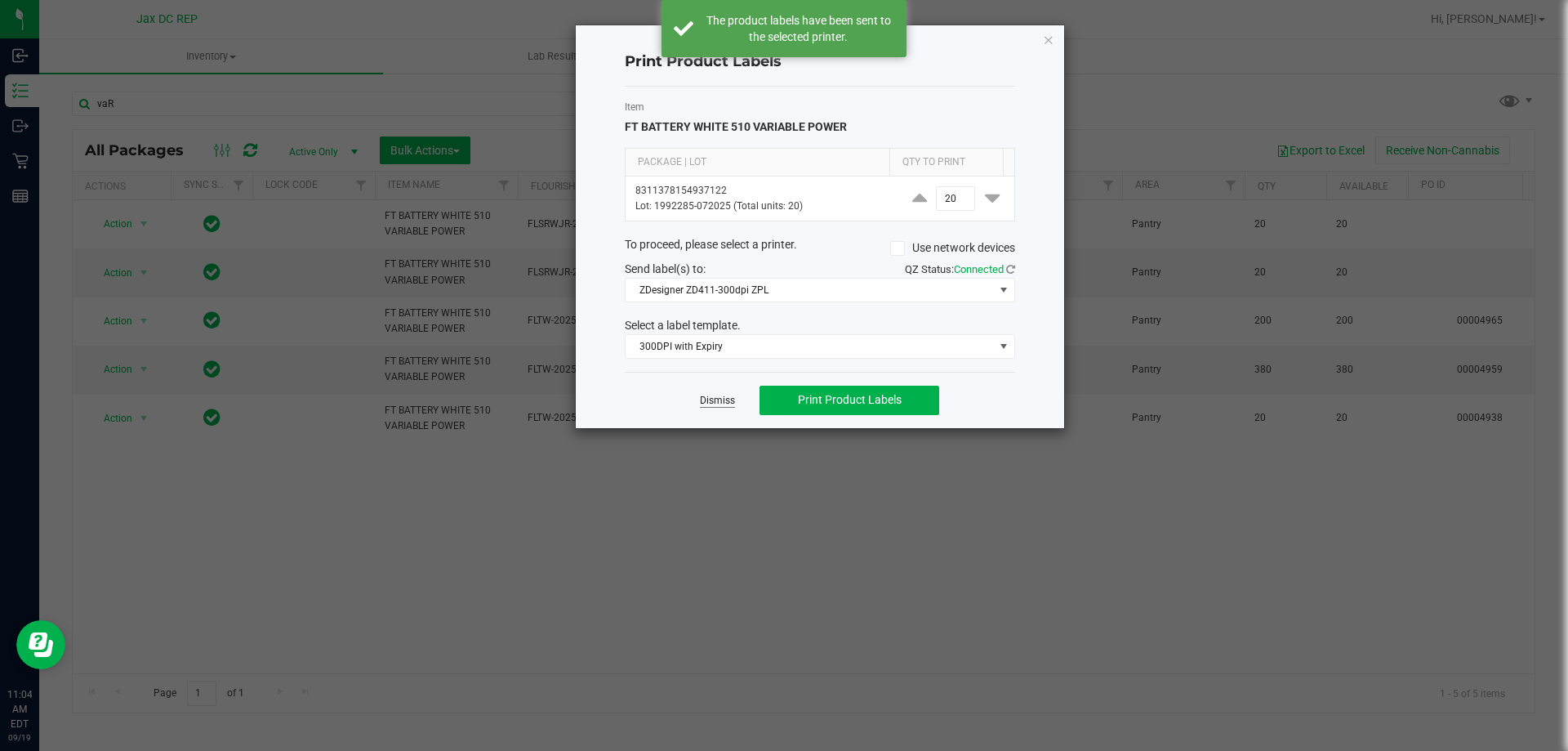
click at [724, 401] on link "Dismiss" at bounding box center [717, 400] width 35 height 14
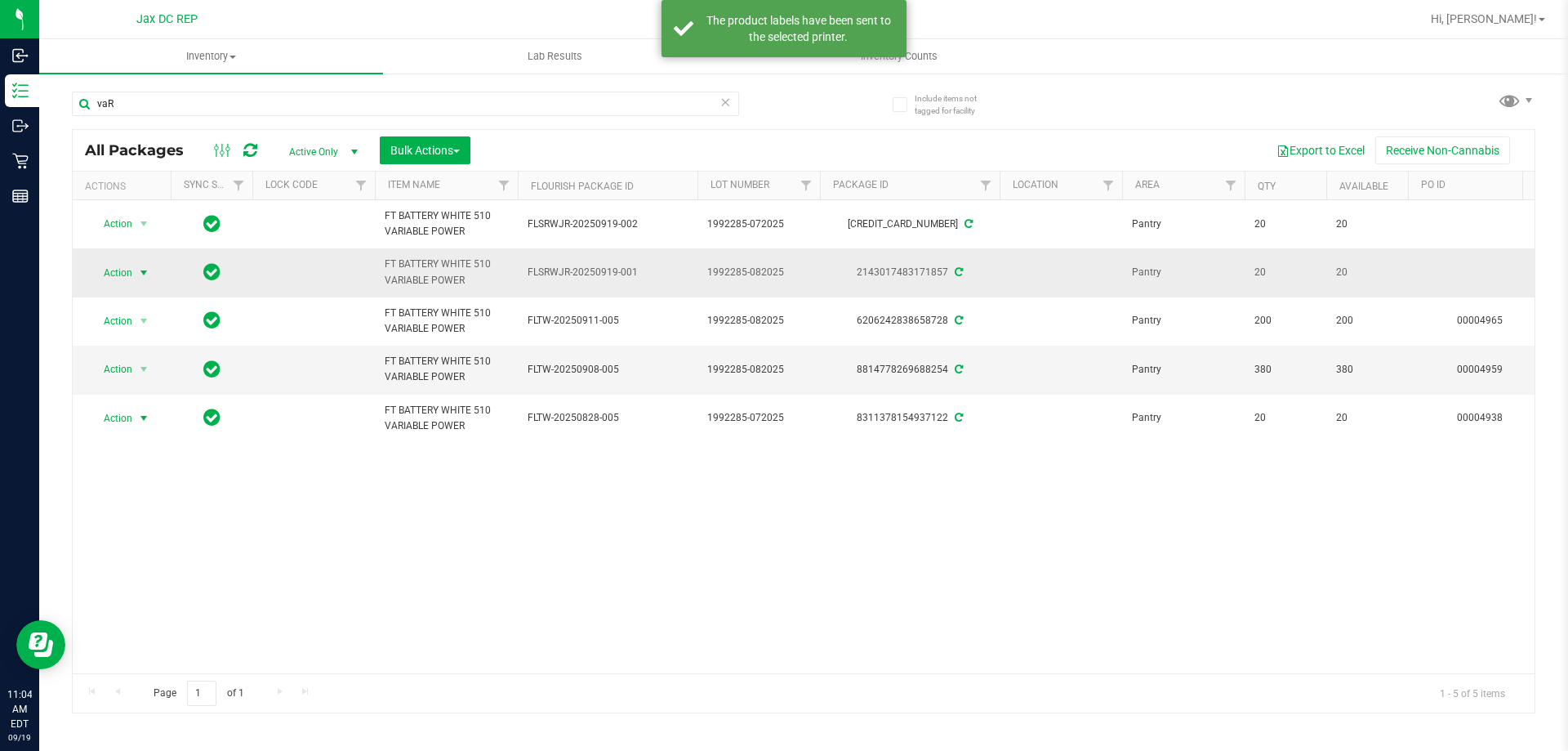
click at [149, 277] on span "select" at bounding box center [143, 273] width 13 height 13
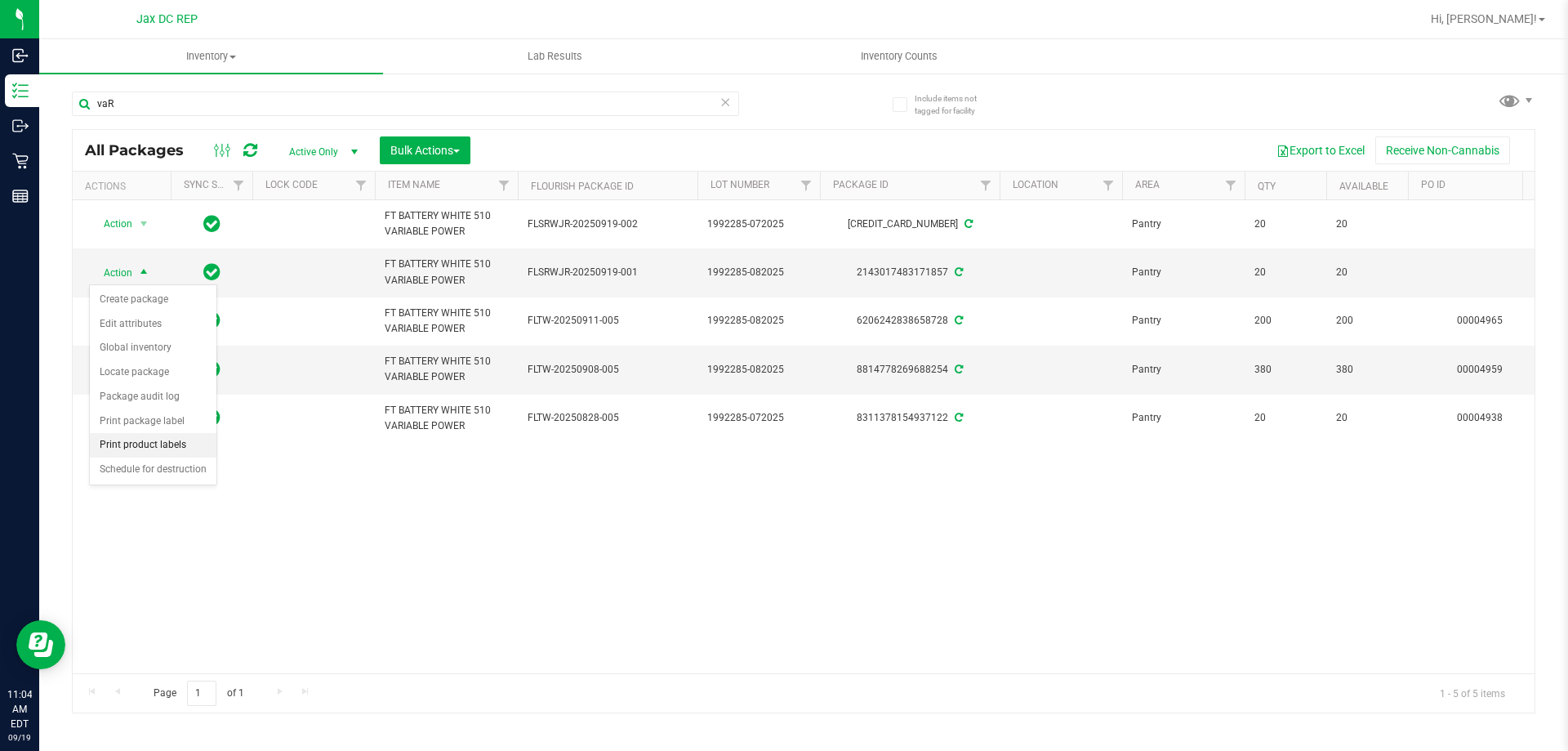
click at [176, 451] on li "Print product labels" at bounding box center [153, 445] width 126 height 24
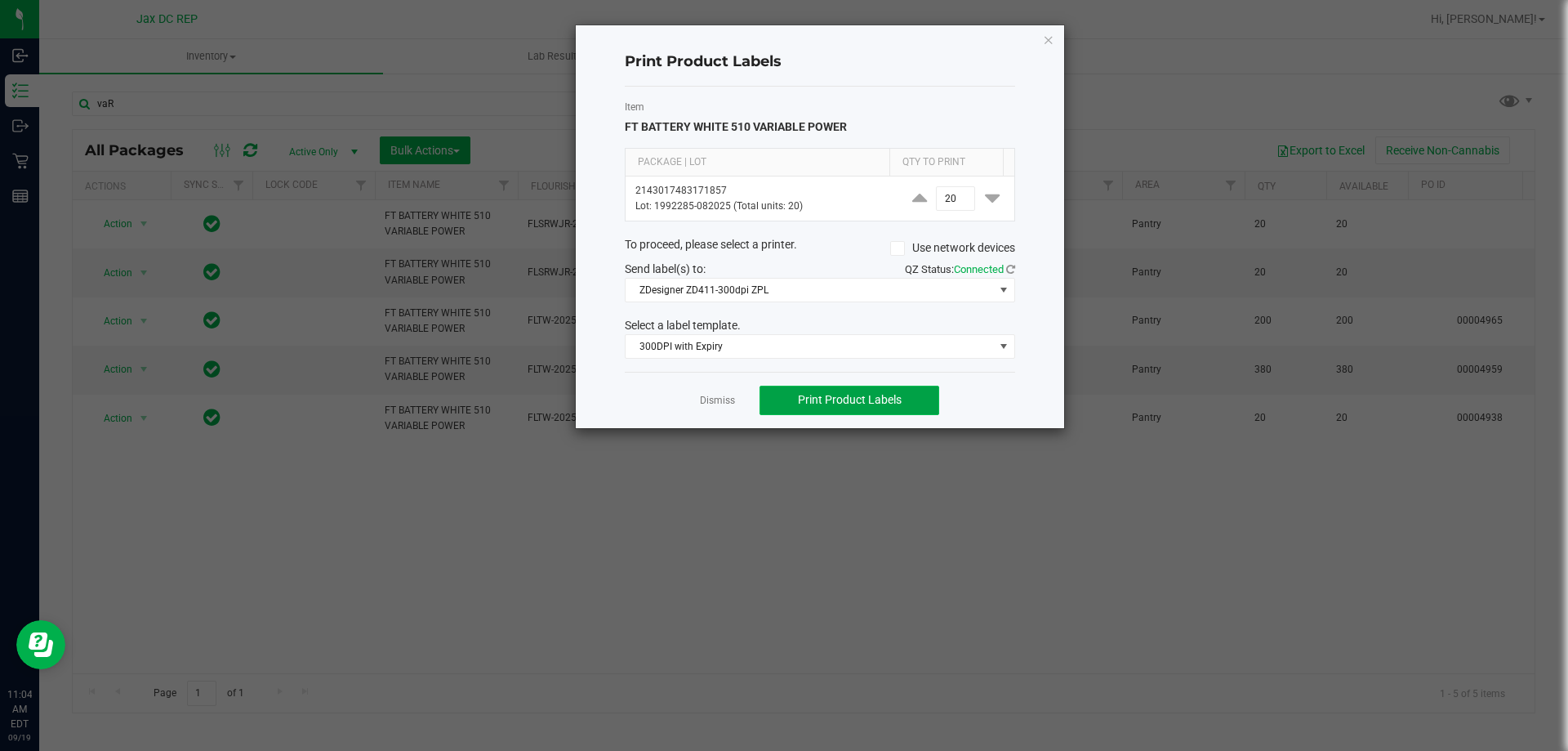
click at [850, 386] on button "Print Product Labels" at bounding box center [849, 400] width 180 height 30
click at [735, 401] on div "Dismiss Print Product Labels" at bounding box center [819, 400] width 391 height 56
click at [711, 389] on div "Dismiss Print Product Labels" at bounding box center [819, 400] width 391 height 56
click at [720, 409] on div "Dismiss Print Product Labels" at bounding box center [819, 400] width 391 height 56
click at [727, 401] on link "Dismiss" at bounding box center [717, 400] width 35 height 14
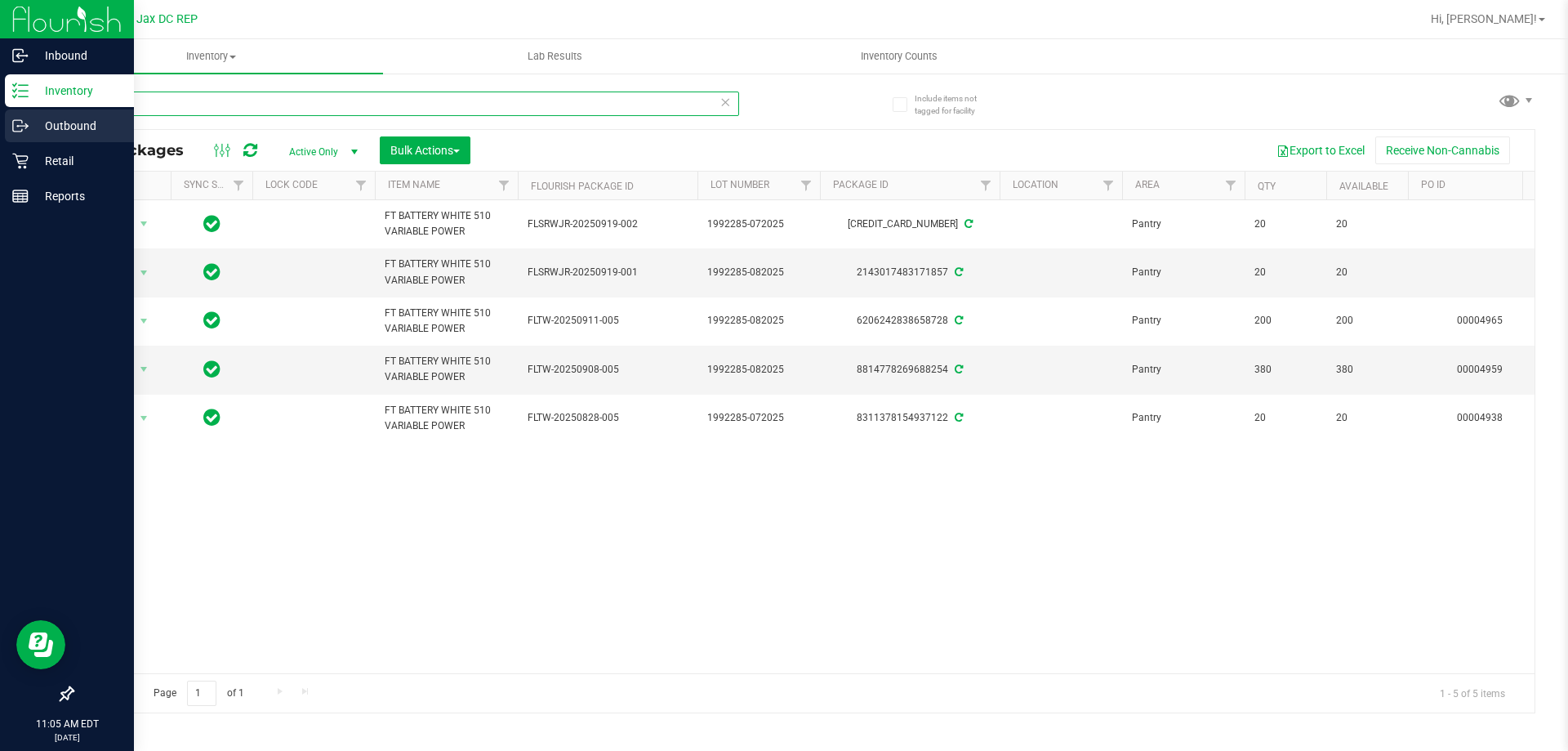
drag, startPoint x: 157, startPoint y: 99, endPoint x: 37, endPoint y: 115, distance: 121.1
click at [37, 115] on div "Inbound Inventory Outbound Retail Reports 11:05 AM EDT 09/19/2025 09/19 Jax DC …" at bounding box center [784, 376] width 1568 height 751
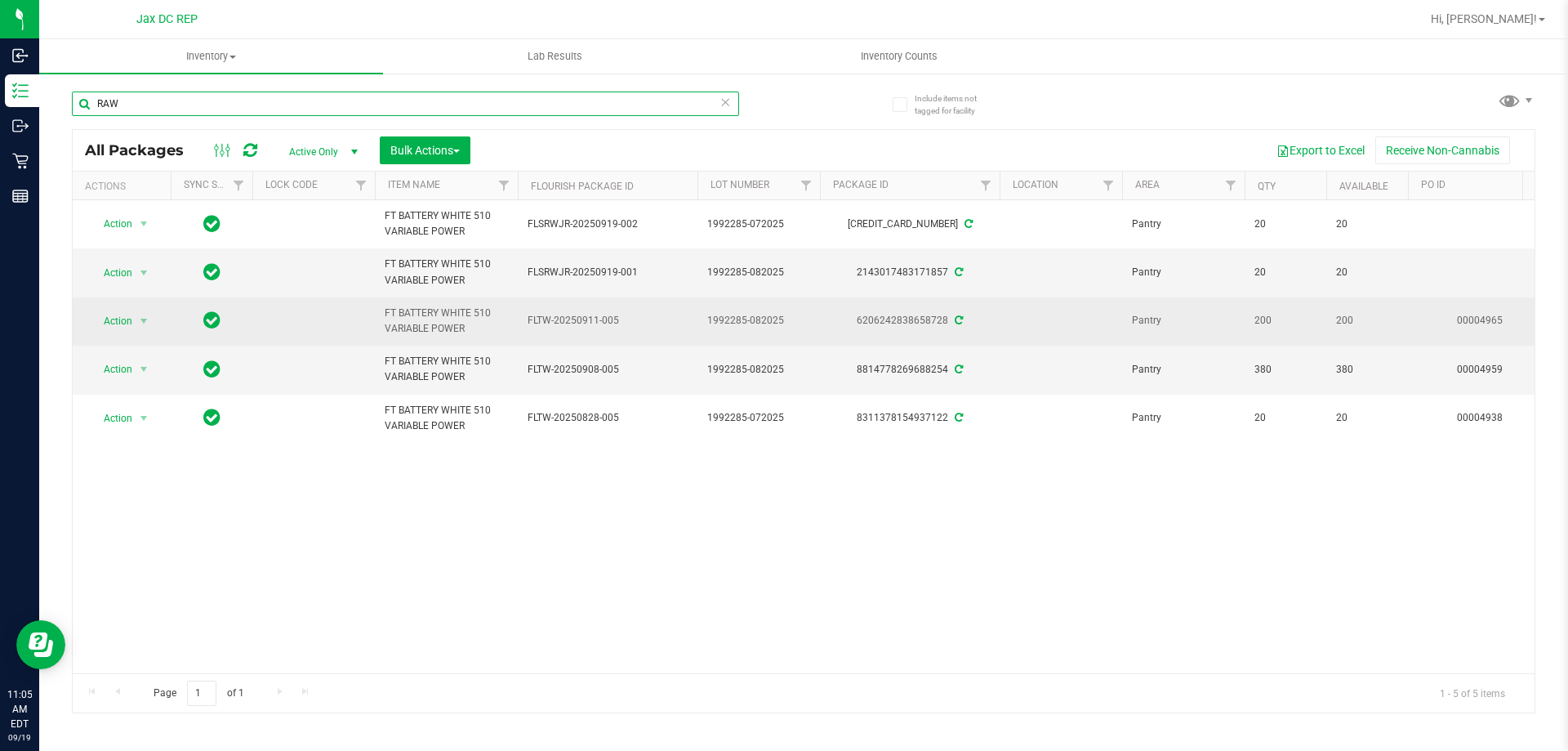
type input "RAW"
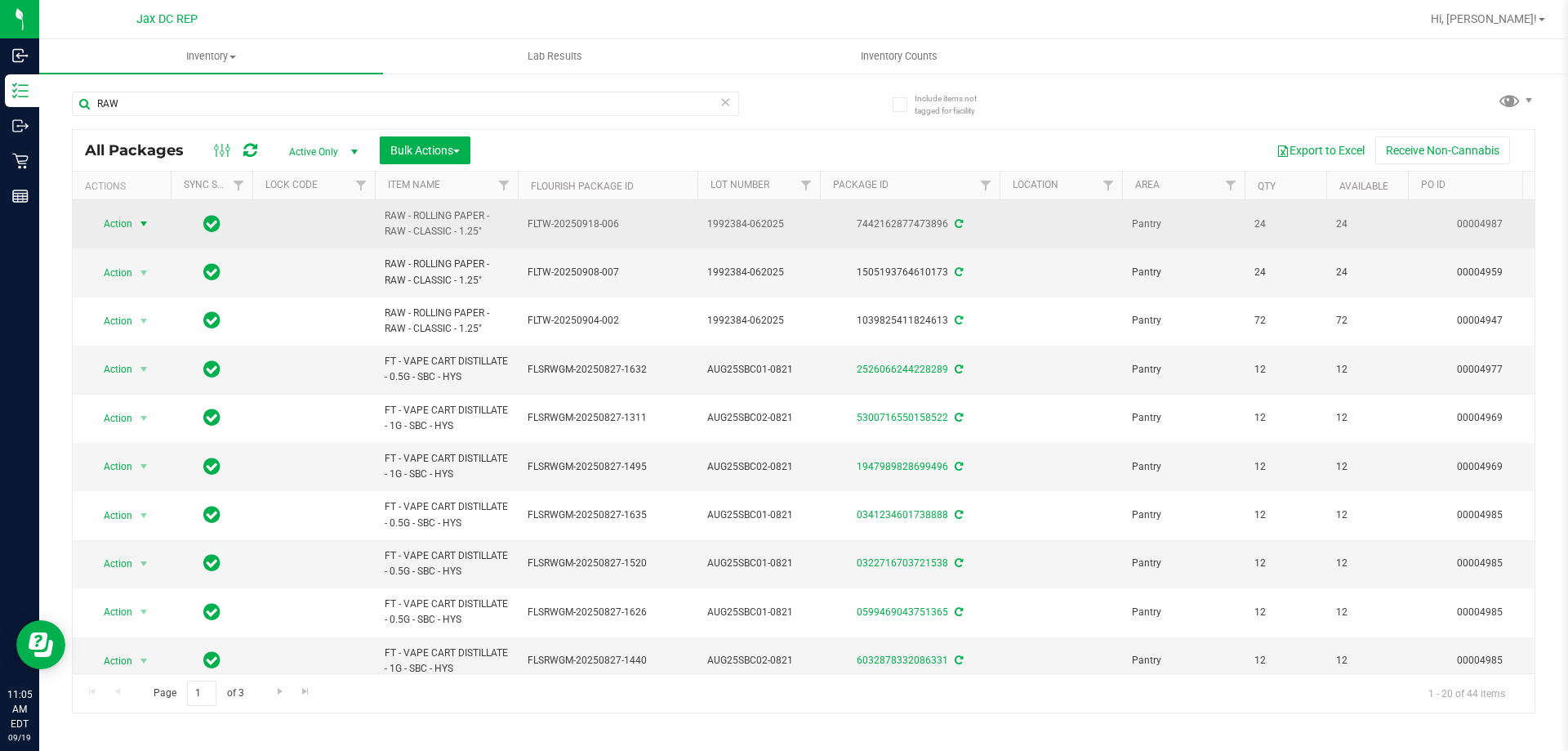
click at [145, 219] on span "select" at bounding box center [143, 224] width 13 height 13
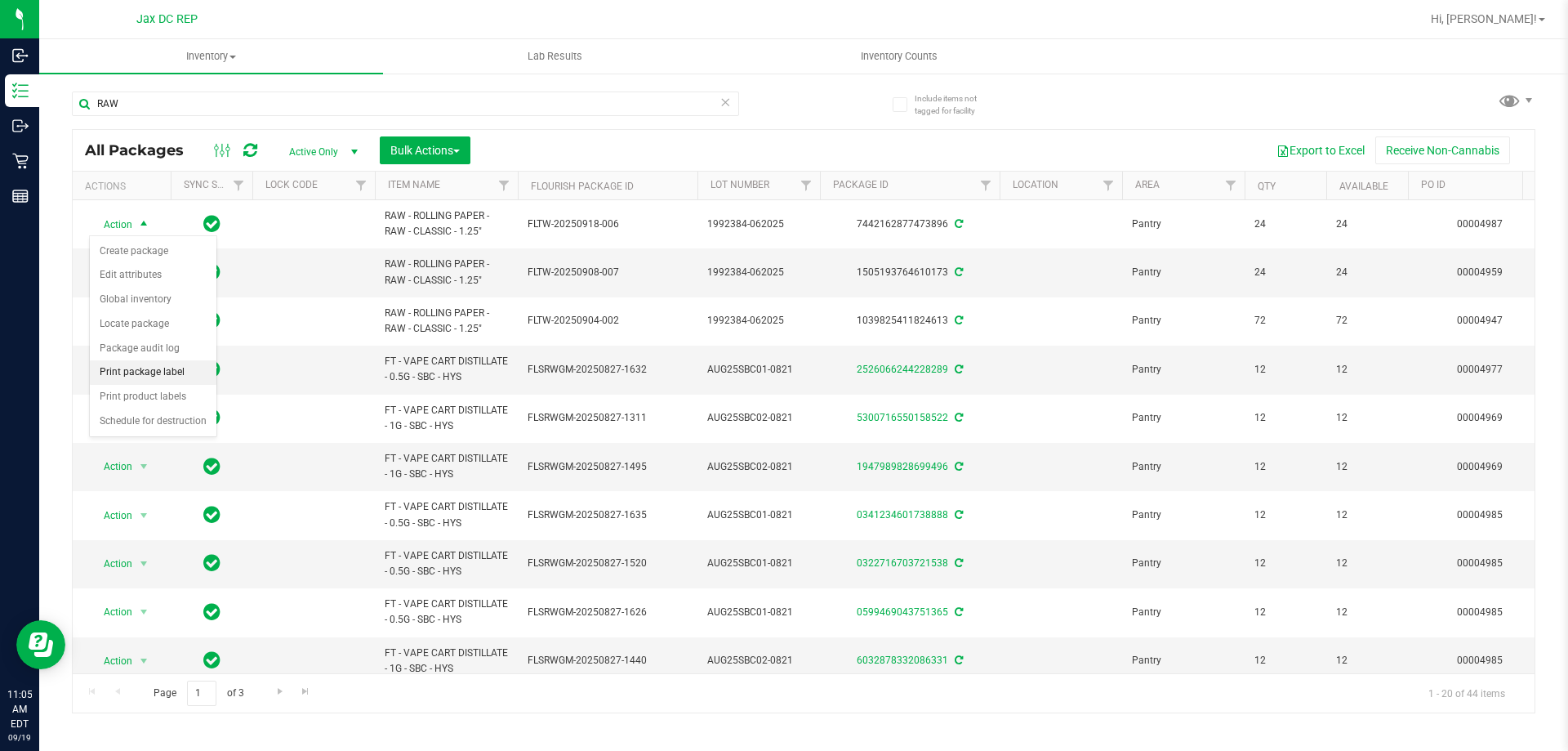
click at [181, 372] on li "Print package label" at bounding box center [153, 372] width 126 height 24
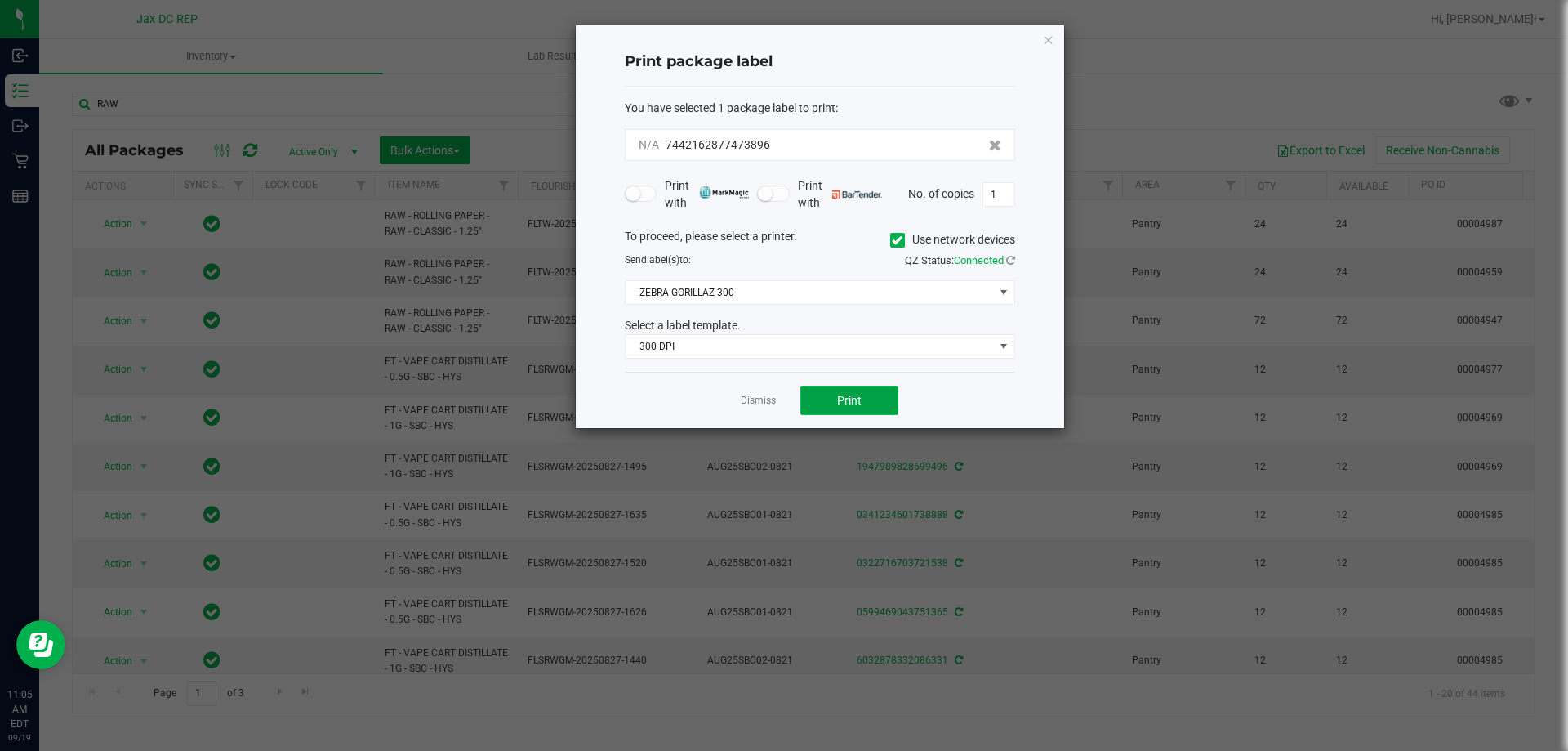
click at [848, 409] on button "Print" at bounding box center [849, 400] width 98 height 30
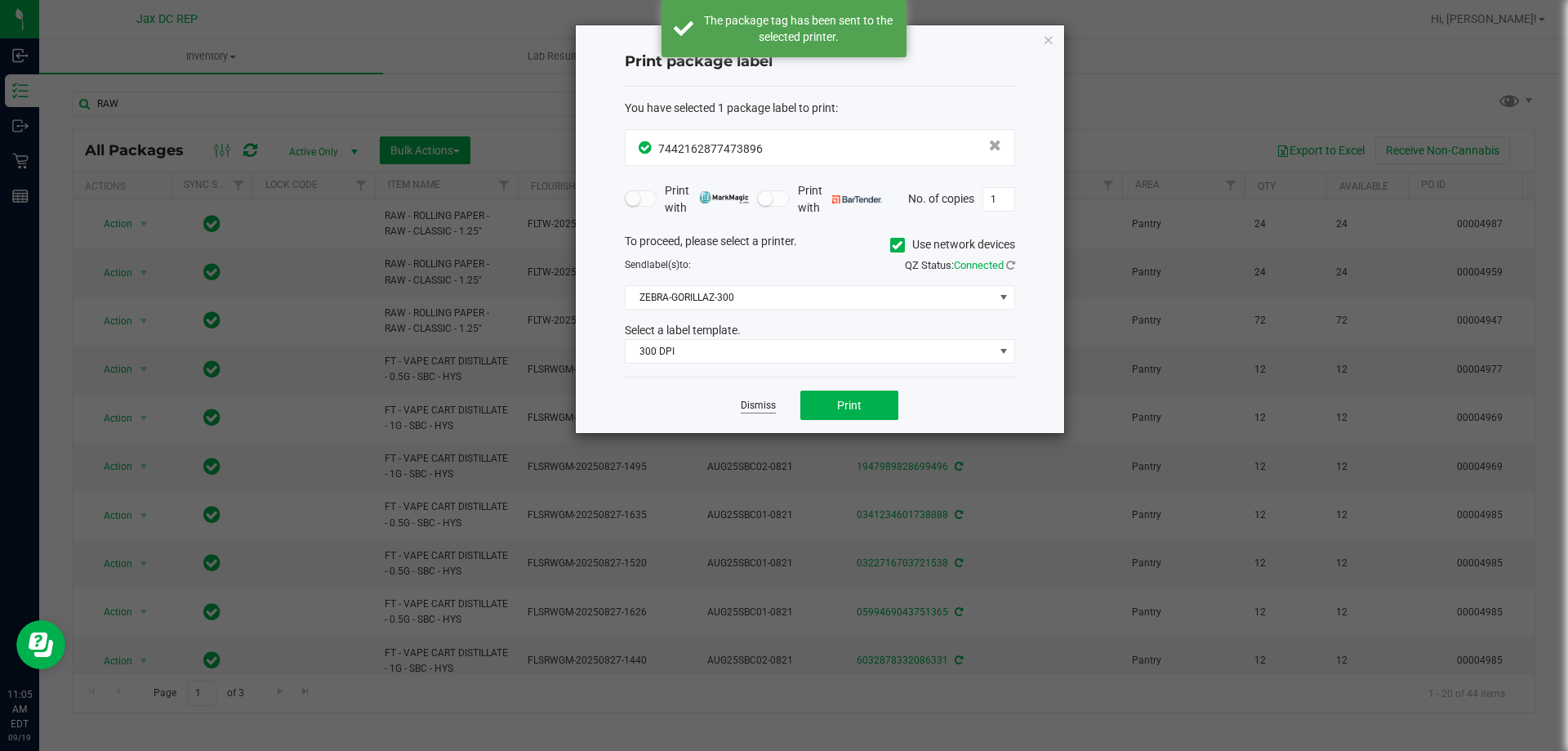
click at [753, 403] on link "Dismiss" at bounding box center [758, 405] width 35 height 14
